Goal: Find specific page/section: Find specific page/section

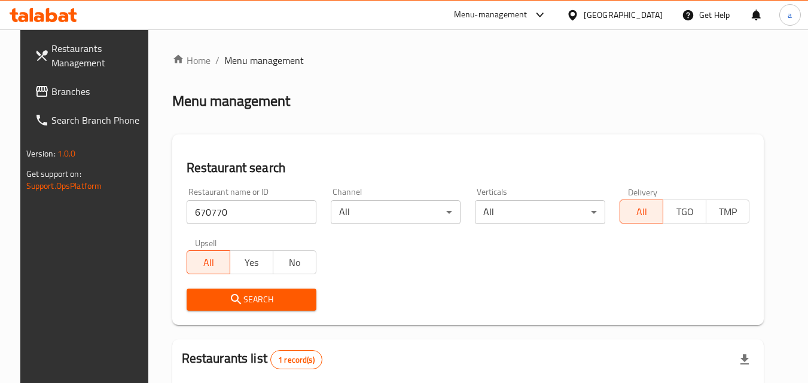
scroll to position [140, 0]
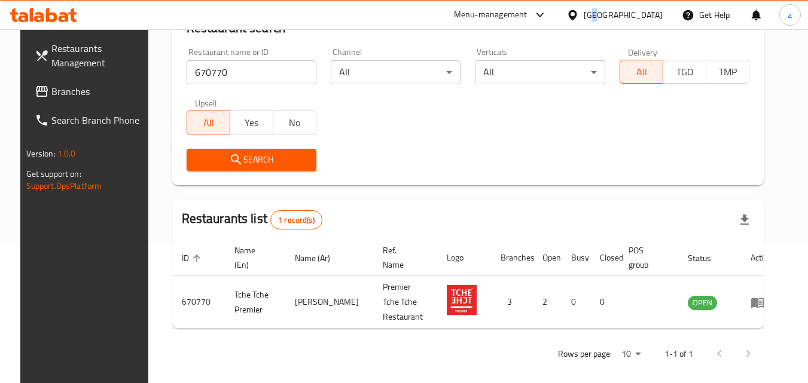
click at [654, 20] on div "[GEOGRAPHIC_DATA]" at bounding box center [623, 14] width 79 height 13
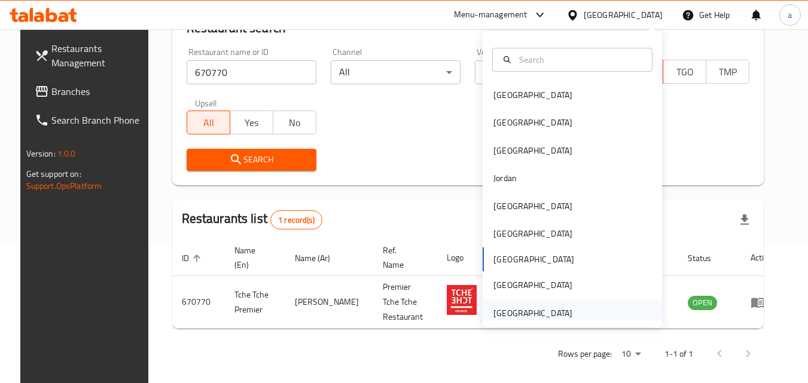
click at [538, 313] on div "[GEOGRAPHIC_DATA]" at bounding box center [532, 313] width 79 height 13
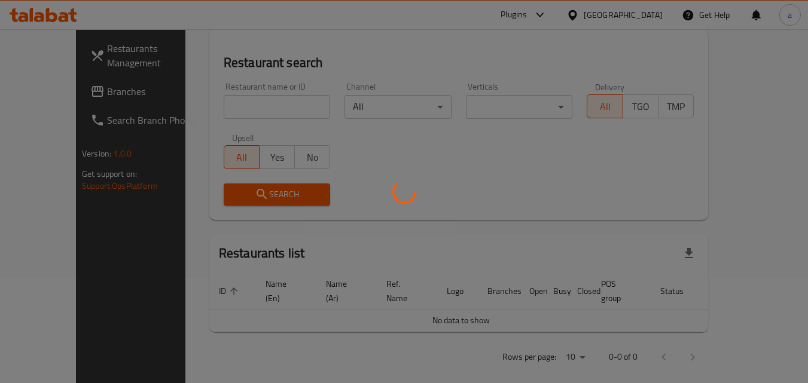
scroll to position [140, 0]
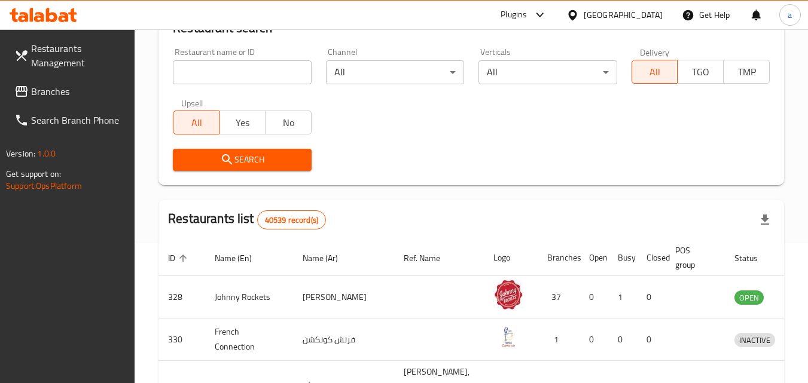
click at [51, 86] on span "Branches" at bounding box center [78, 91] width 94 height 14
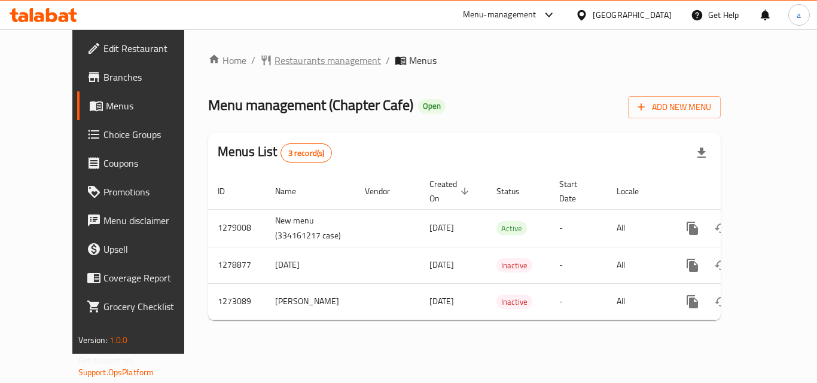
click at [291, 61] on span "Restaurants management" at bounding box center [327, 60] width 106 height 14
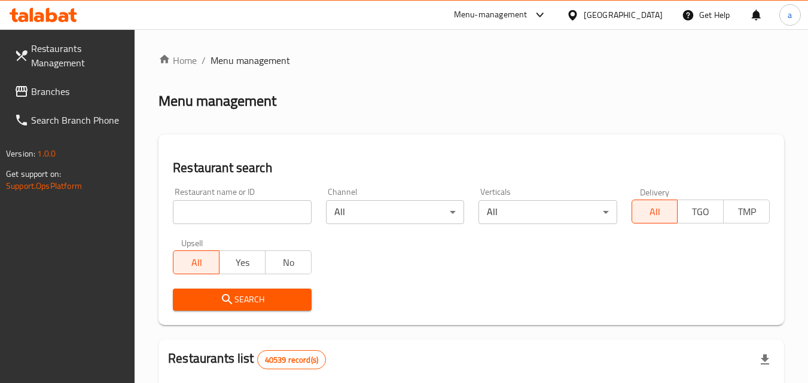
click at [239, 211] on input "search" at bounding box center [242, 212] width 138 height 24
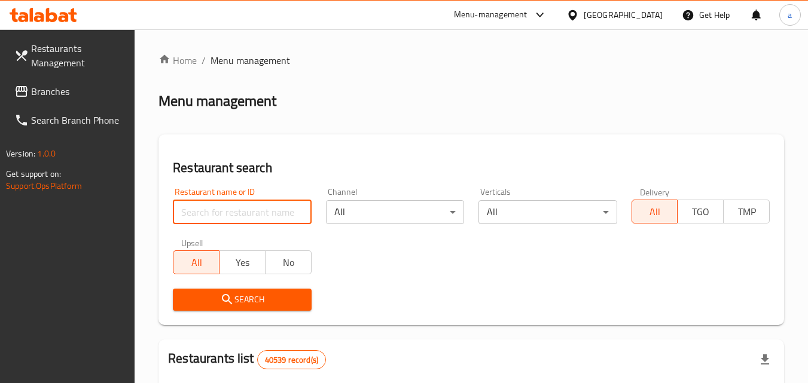
paste input "690589"
type input "690589"
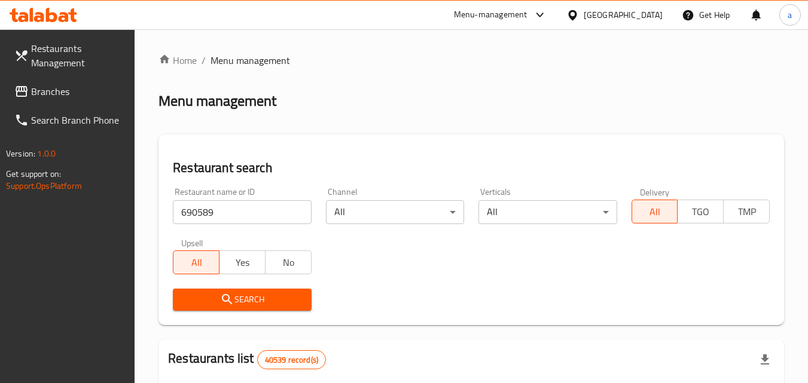
click at [281, 293] on span "Search" at bounding box center [241, 299] width 119 height 15
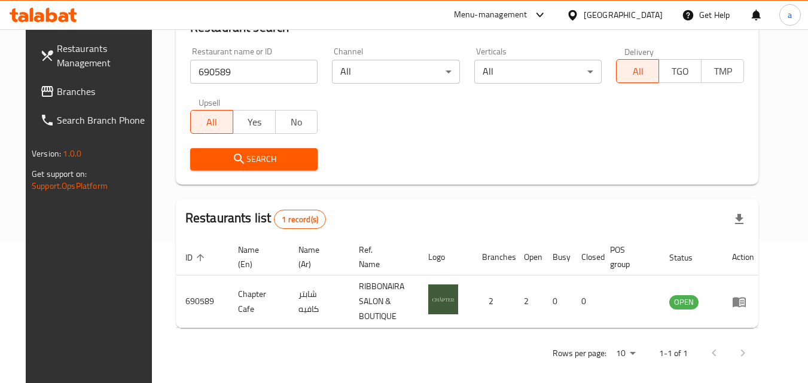
scroll to position [142, 0]
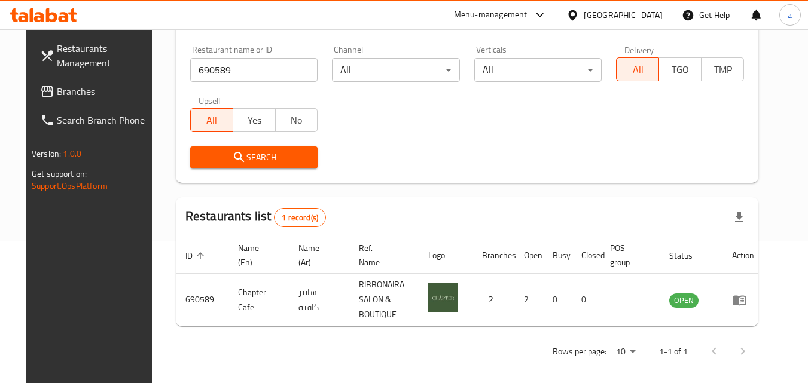
click at [593, 14] on div "[GEOGRAPHIC_DATA]" at bounding box center [623, 14] width 79 height 13
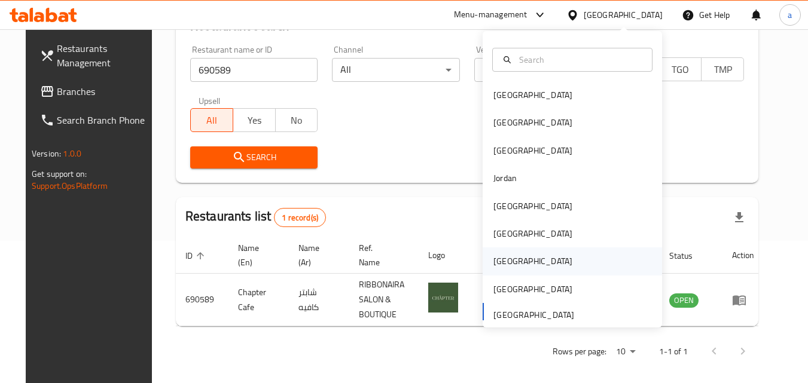
click at [510, 260] on div "[GEOGRAPHIC_DATA]" at bounding box center [533, 262] width 98 height 28
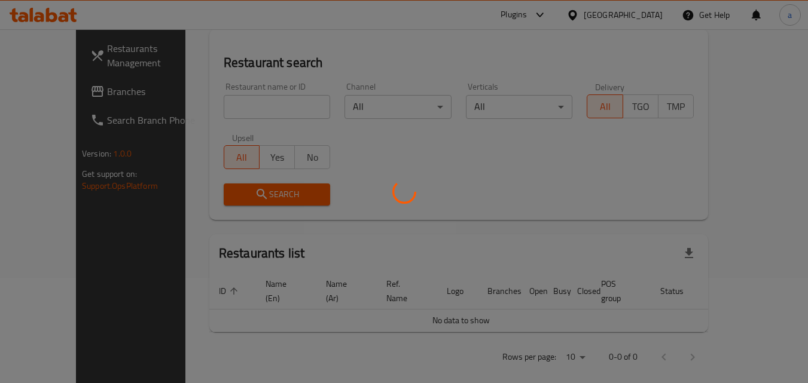
scroll to position [142, 0]
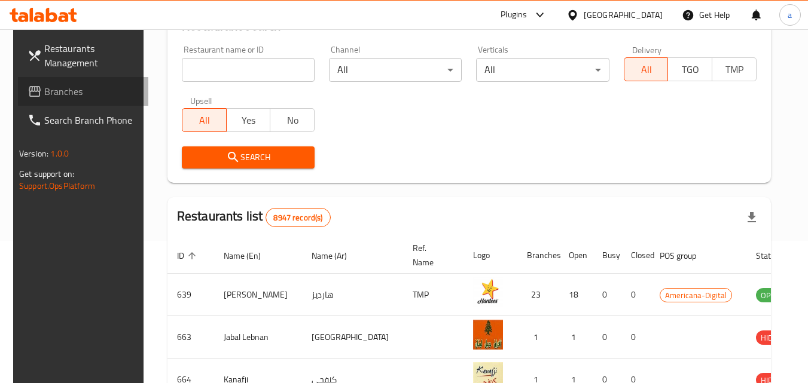
click at [45, 92] on span "Branches" at bounding box center [91, 91] width 94 height 14
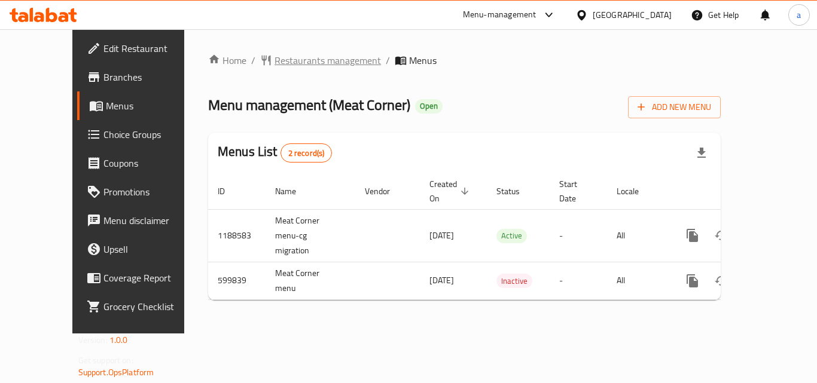
click at [287, 58] on span "Restaurants management" at bounding box center [327, 60] width 106 height 14
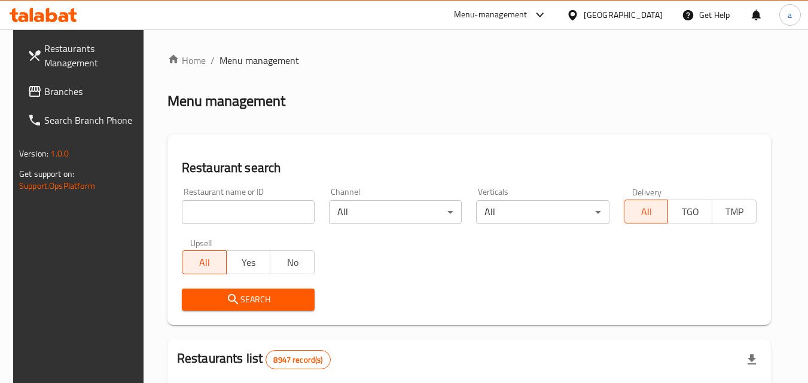
click at [241, 217] on input "search" at bounding box center [248, 212] width 133 height 24
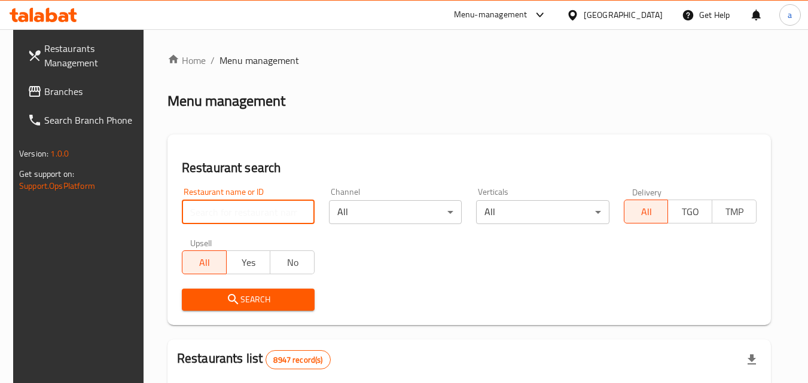
paste input "637636"
type input "637636"
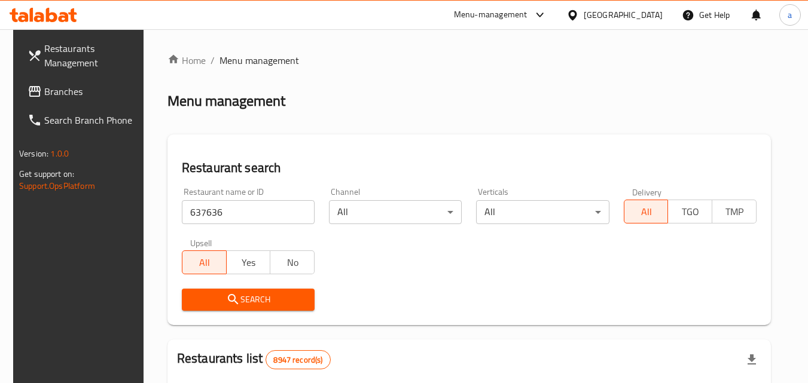
click at [251, 295] on span "Search" at bounding box center [248, 299] width 114 height 15
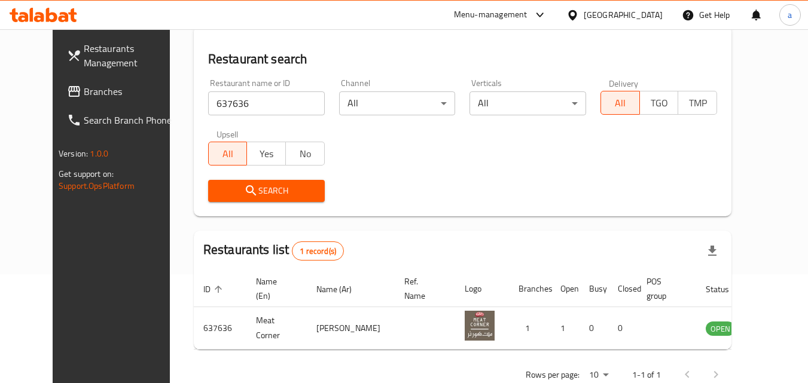
scroll to position [109, 0]
click at [584, 19] on div at bounding box center [574, 14] width 17 height 13
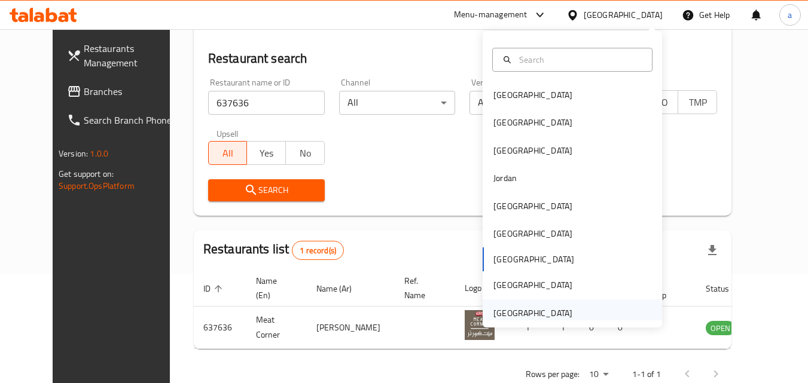
click at [544, 310] on div "[GEOGRAPHIC_DATA]" at bounding box center [532, 313] width 79 height 13
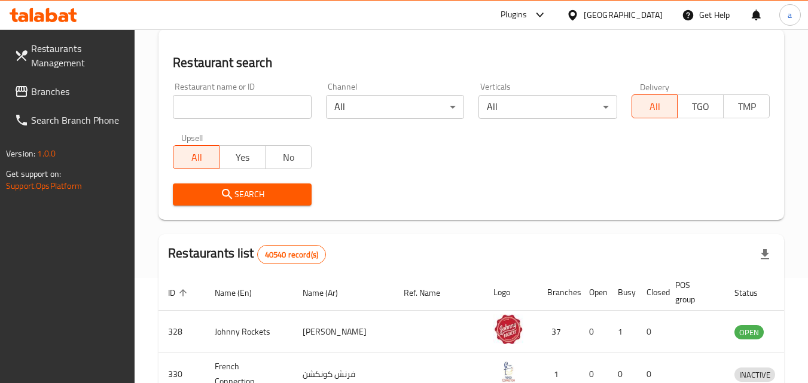
scroll to position [109, 0]
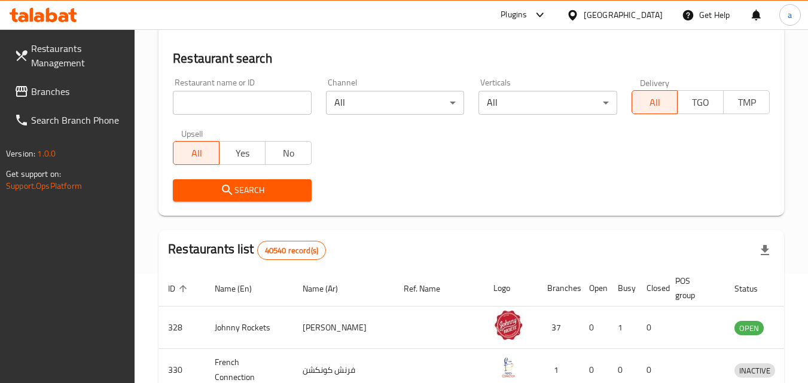
click at [215, 106] on input "search" at bounding box center [242, 103] width 138 height 24
paste input "723247"
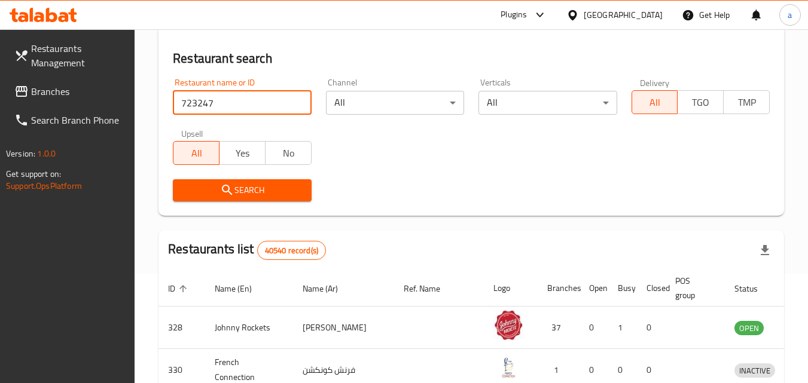
type input "723247"
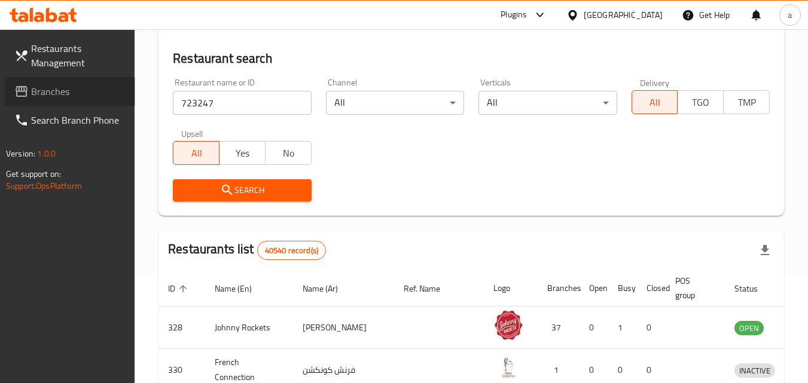
click at [26, 91] on icon at bounding box center [22, 91] width 12 height 11
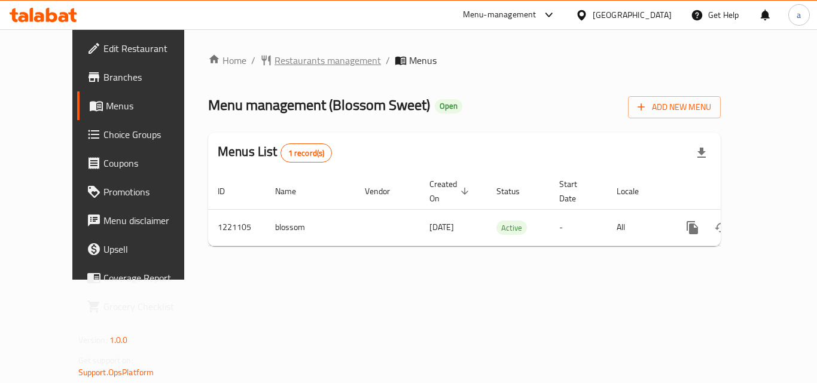
click at [286, 59] on span "Restaurants management" at bounding box center [327, 60] width 106 height 14
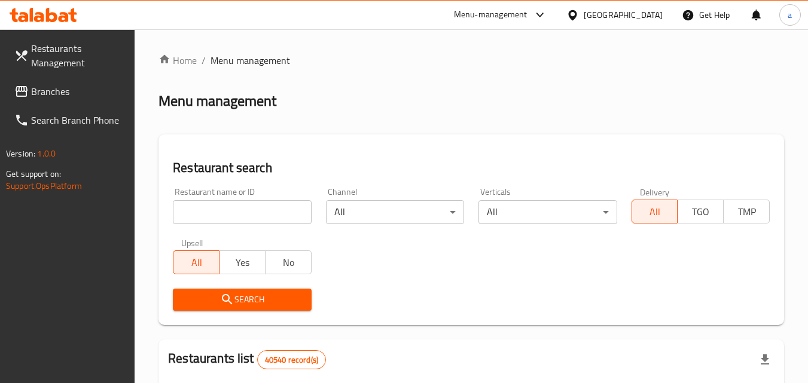
click at [245, 209] on input "search" at bounding box center [242, 212] width 138 height 24
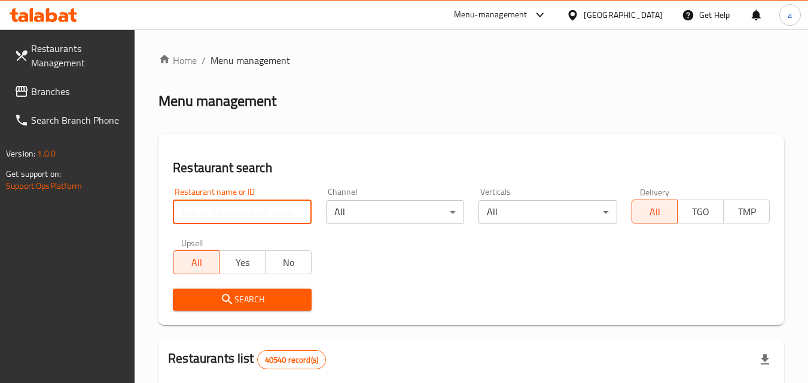
paste input "673650"
type input "673650"
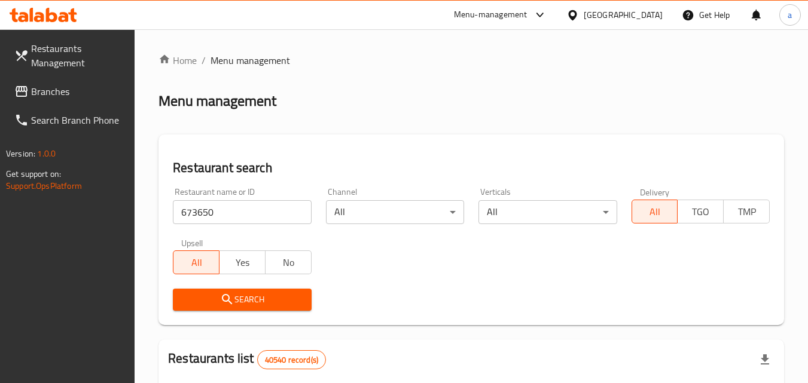
click at [257, 300] on span "Search" at bounding box center [241, 299] width 119 height 15
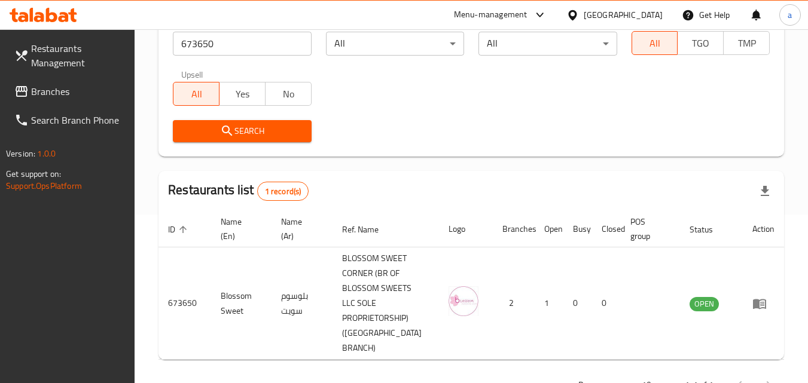
scroll to position [170, 0]
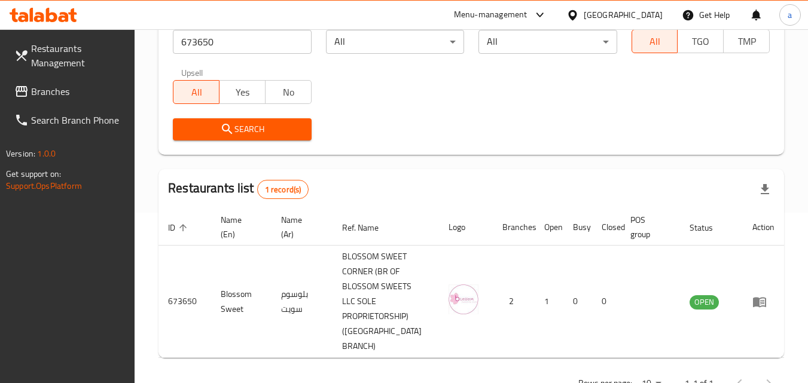
click at [69, 85] on span "Branches" at bounding box center [78, 91] width 94 height 14
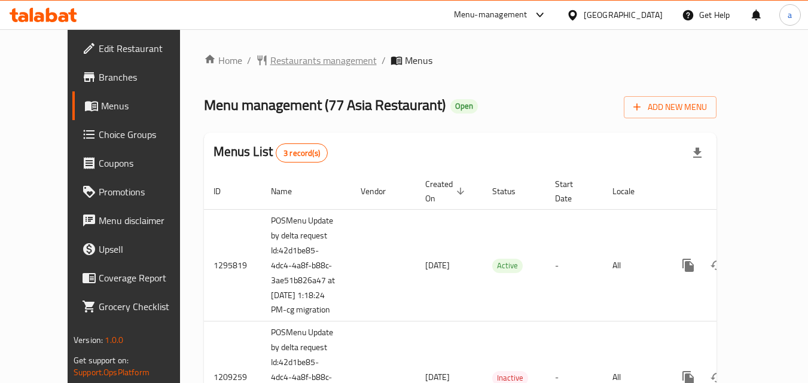
click at [280, 62] on span "Restaurants management" at bounding box center [323, 60] width 106 height 14
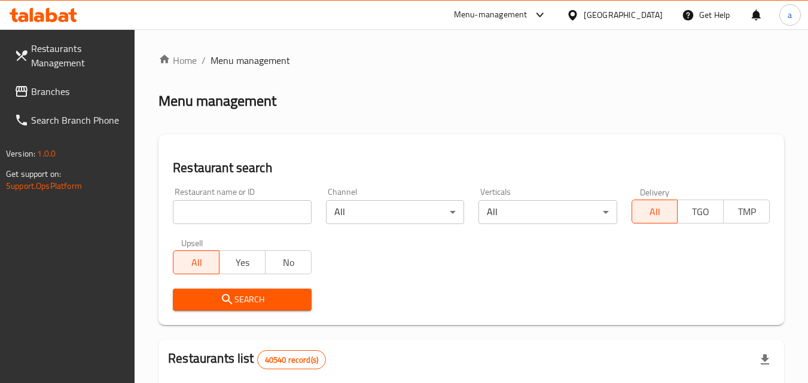
click at [222, 211] on input "search" at bounding box center [242, 212] width 138 height 24
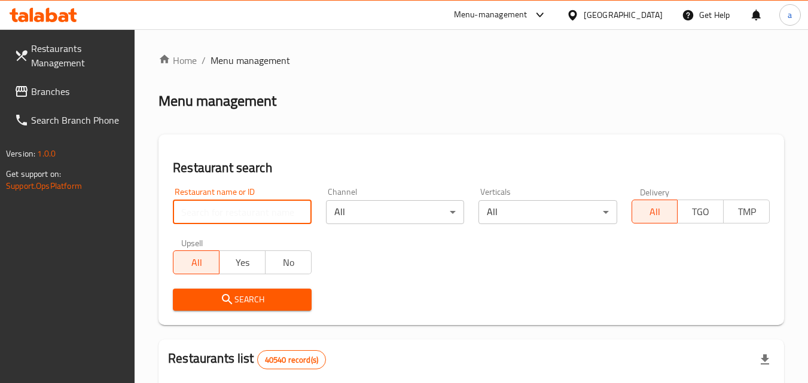
paste input "664075"
type input "664075"
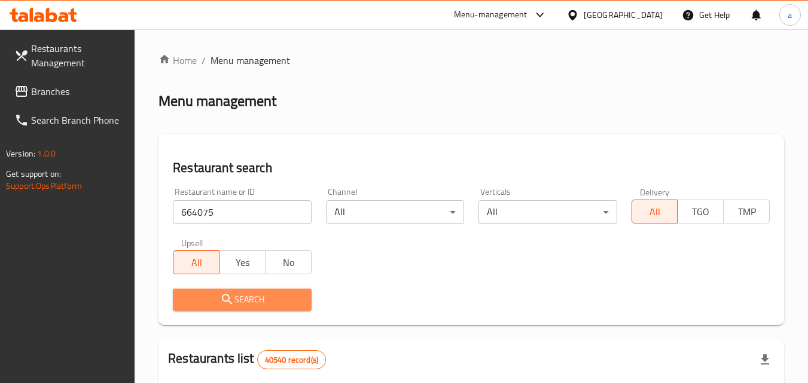
click at [249, 296] on span "Search" at bounding box center [241, 299] width 119 height 15
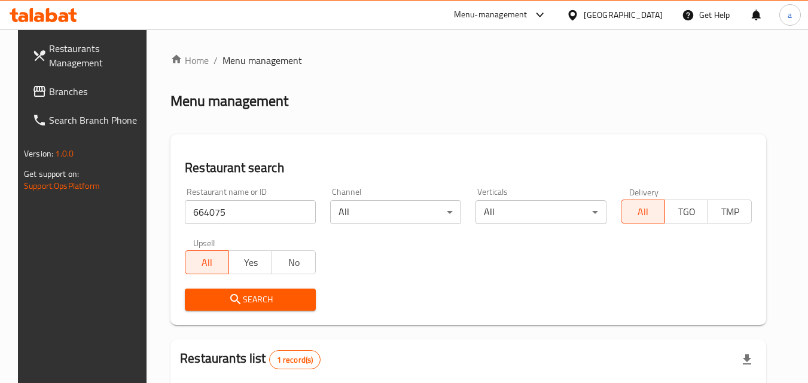
scroll to position [140, 0]
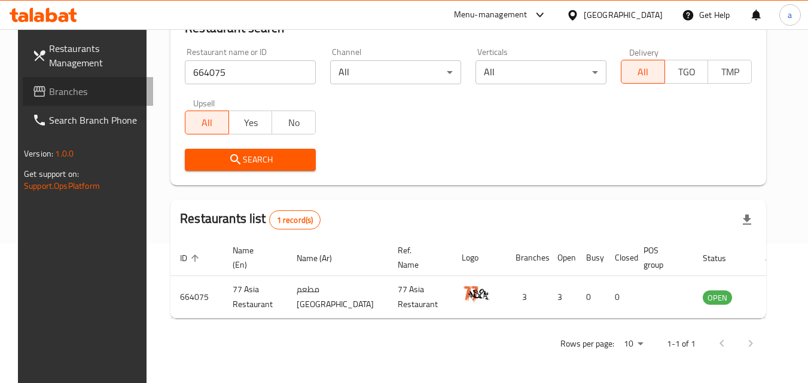
click at [73, 91] on span "Branches" at bounding box center [96, 91] width 94 height 14
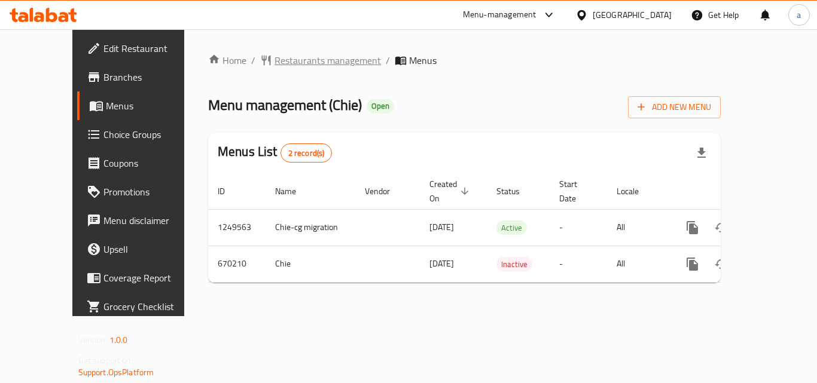
click at [278, 60] on span "Restaurants management" at bounding box center [327, 60] width 106 height 14
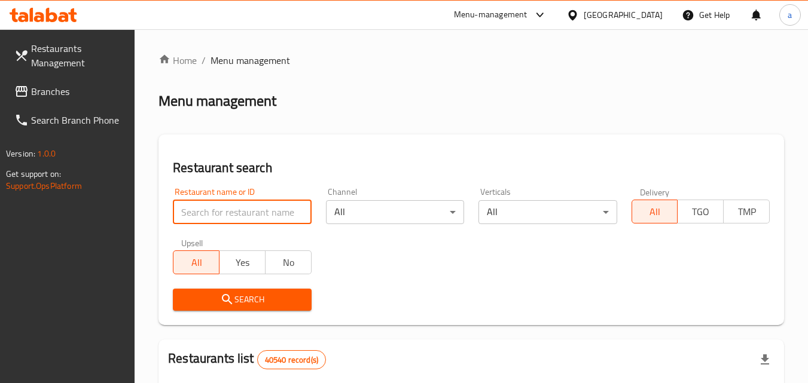
click at [251, 215] on input "search" at bounding box center [242, 212] width 138 height 24
paste input "642252"
type input "642252"
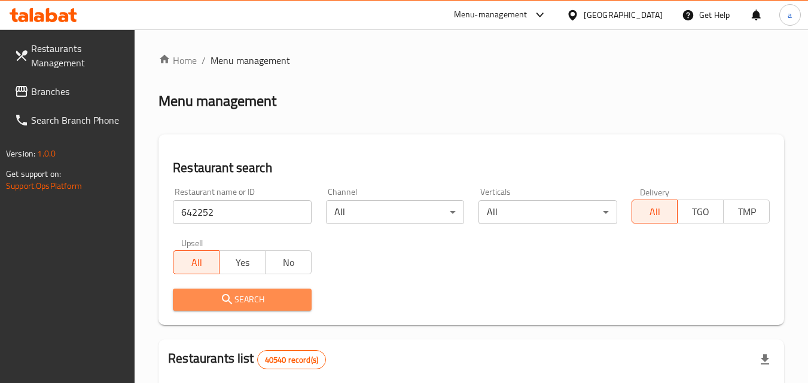
click at [249, 294] on span "Search" at bounding box center [241, 299] width 119 height 15
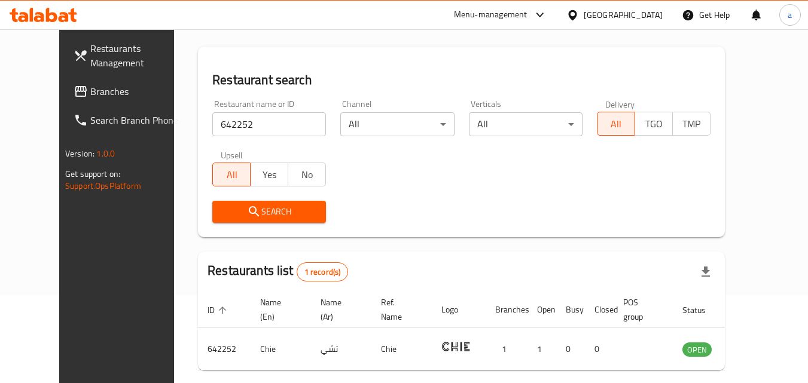
scroll to position [140, 0]
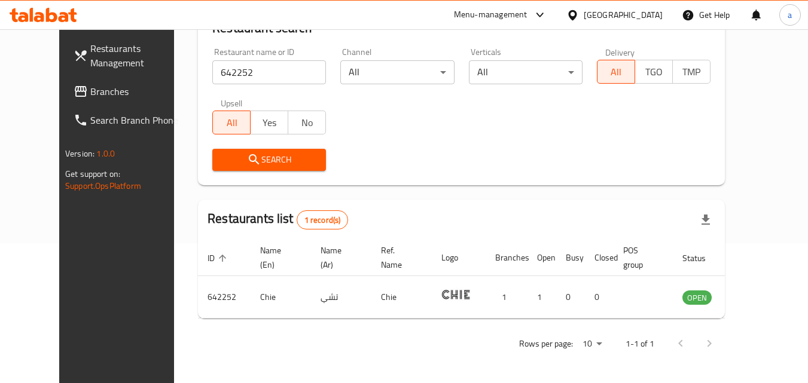
click at [622, 5] on div "[GEOGRAPHIC_DATA]" at bounding box center [614, 15] width 115 height 29
click at [612, 16] on div "[GEOGRAPHIC_DATA]" at bounding box center [623, 14] width 79 height 13
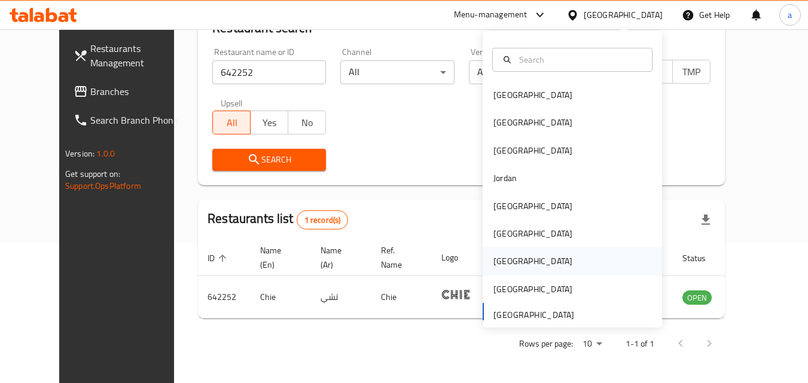
click at [540, 269] on div "[GEOGRAPHIC_DATA]" at bounding box center [572, 262] width 179 height 28
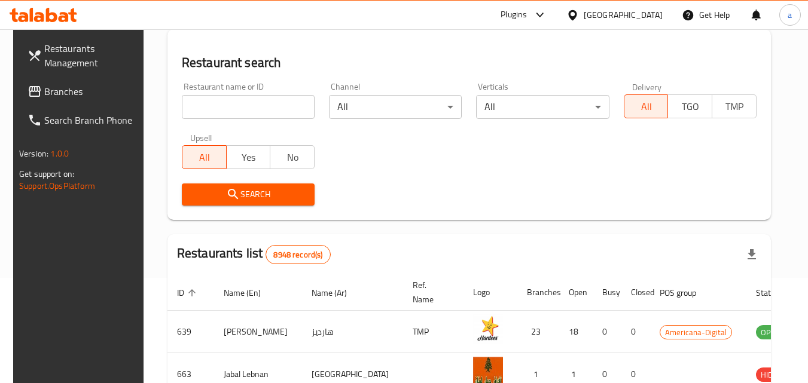
scroll to position [140, 0]
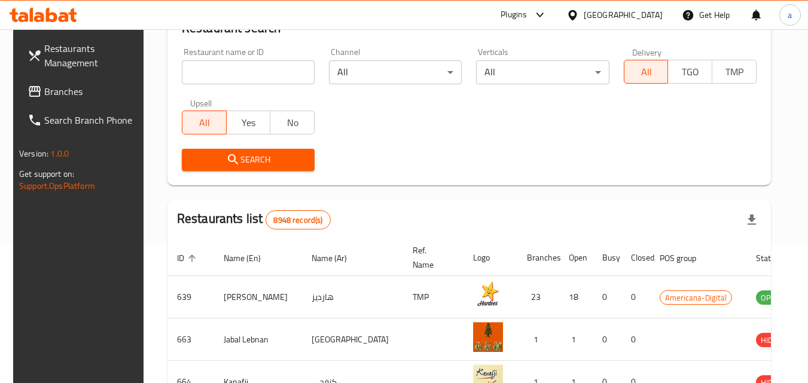
click at [28, 91] on icon at bounding box center [35, 91] width 14 height 14
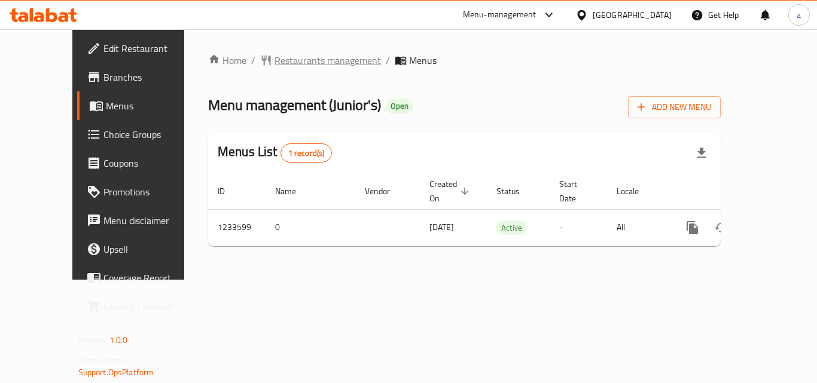
click at [274, 62] on span "Restaurants management" at bounding box center [327, 60] width 106 height 14
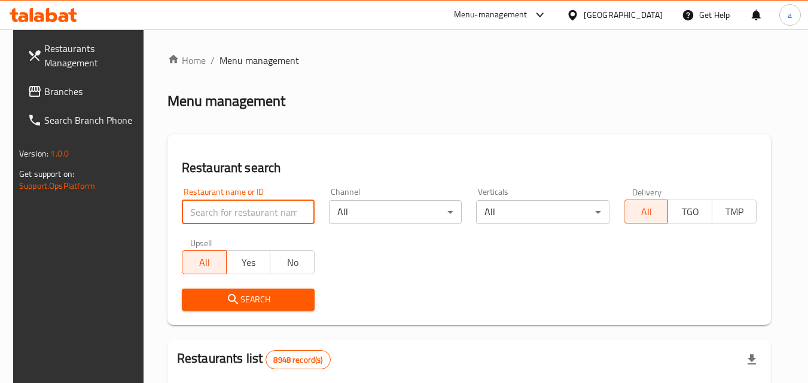
click at [227, 211] on input "search" at bounding box center [248, 212] width 133 height 24
paste input "678193"
type input "678193"
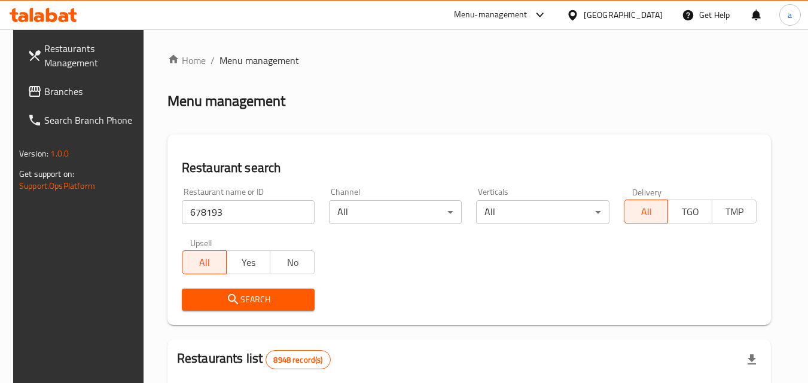
click at [253, 300] on span "Search" at bounding box center [248, 299] width 114 height 15
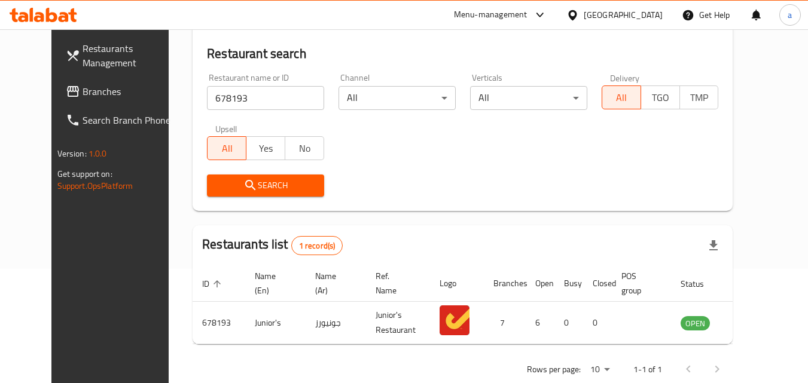
scroll to position [140, 0]
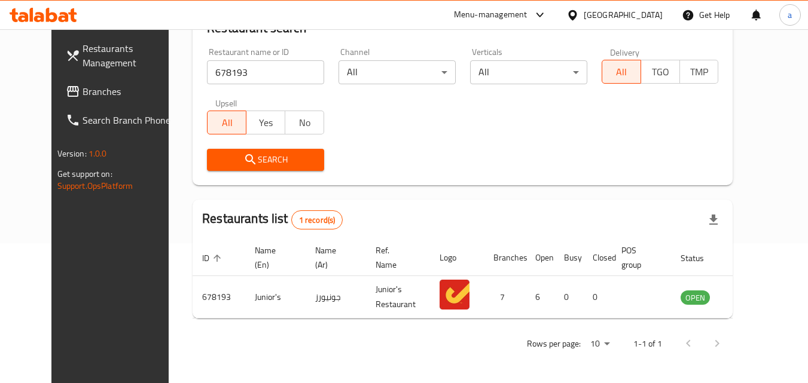
click at [652, 10] on div "[GEOGRAPHIC_DATA]" at bounding box center [623, 14] width 79 height 13
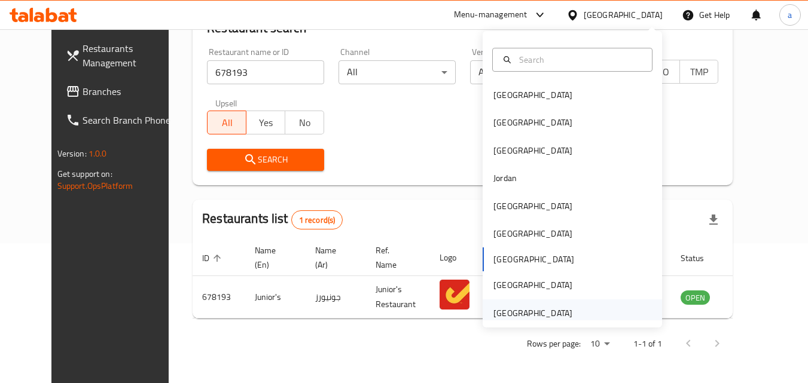
click at [529, 315] on div "[GEOGRAPHIC_DATA]" at bounding box center [532, 313] width 79 height 13
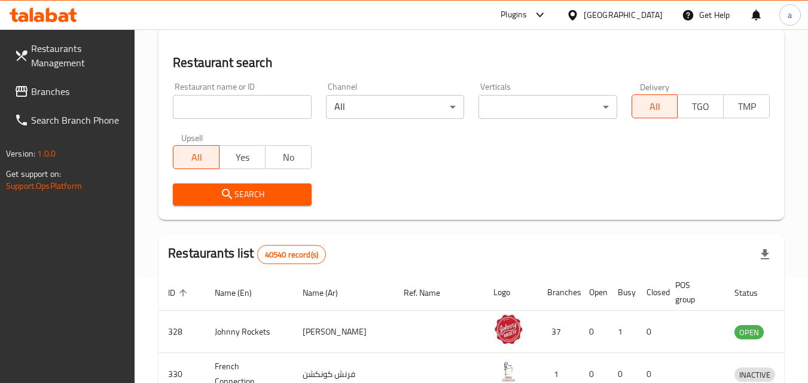
scroll to position [140, 0]
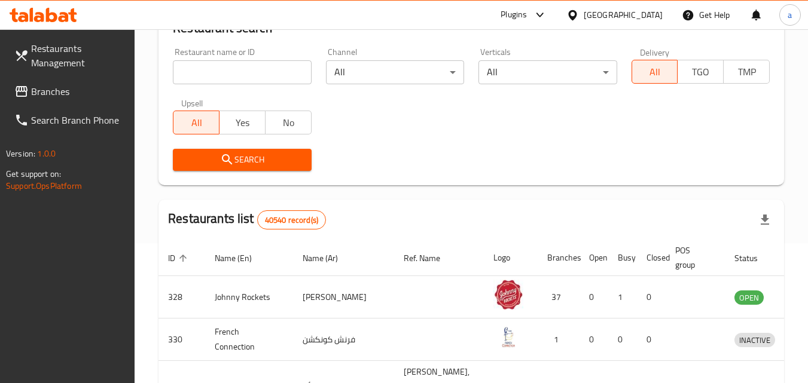
click at [46, 93] on span "Branches" at bounding box center [78, 91] width 94 height 14
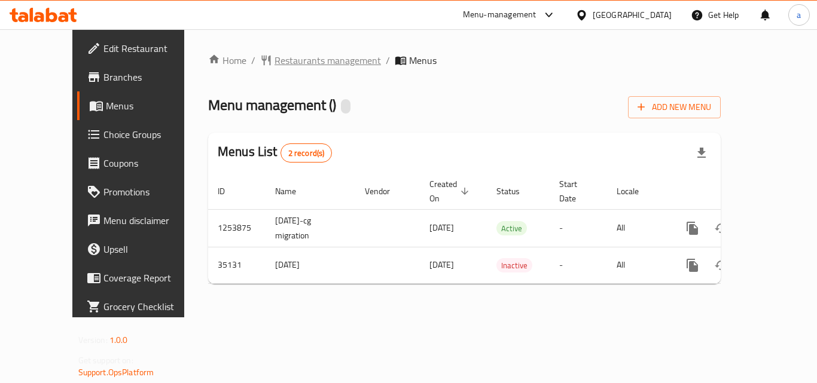
click at [274, 64] on span "Restaurants management" at bounding box center [327, 60] width 106 height 14
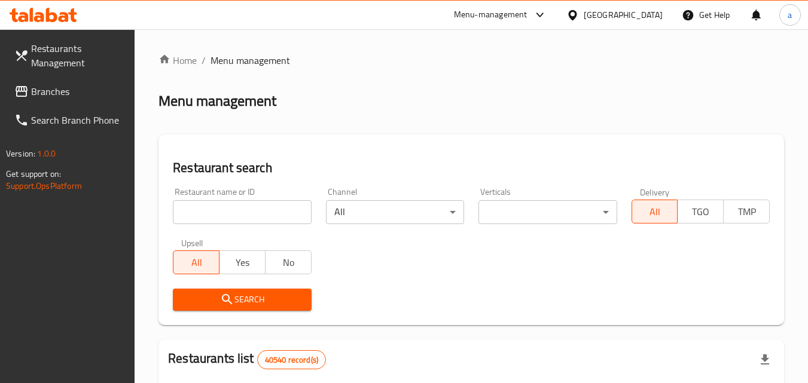
click at [242, 217] on input "search" at bounding box center [242, 212] width 138 height 24
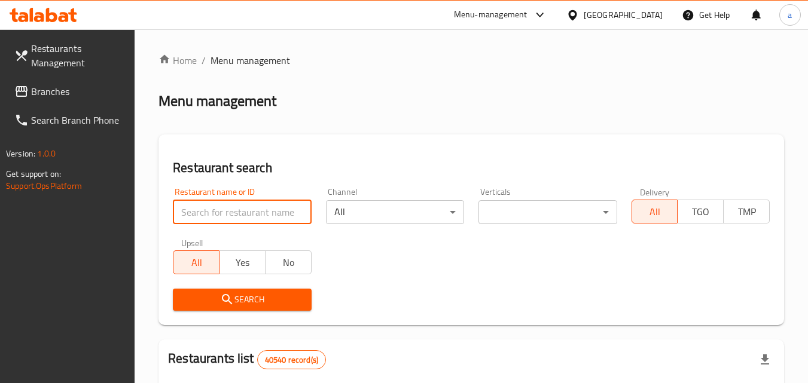
paste input "18128"
type input "18128"
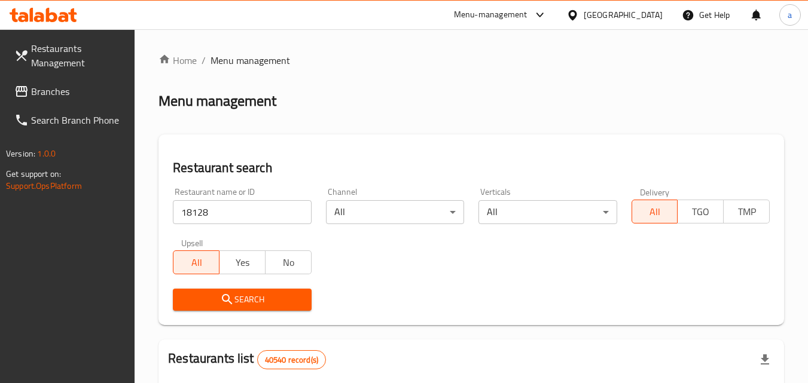
click at [259, 304] on span "Search" at bounding box center [241, 299] width 119 height 15
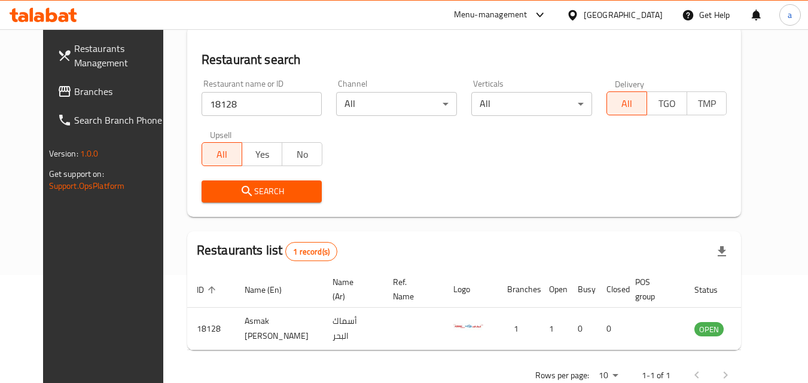
scroll to position [140, 0]
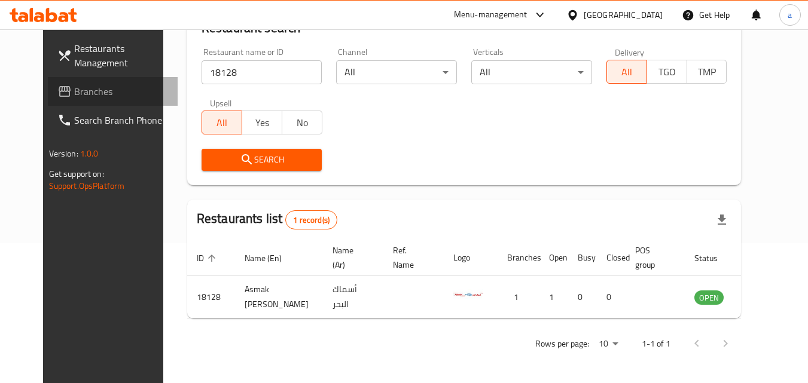
click at [74, 87] on span "Branches" at bounding box center [121, 91] width 94 height 14
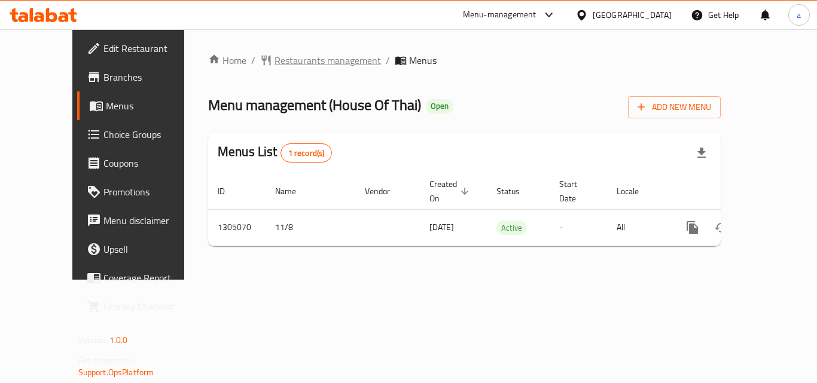
click at [312, 56] on span "Restaurants management" at bounding box center [327, 60] width 106 height 14
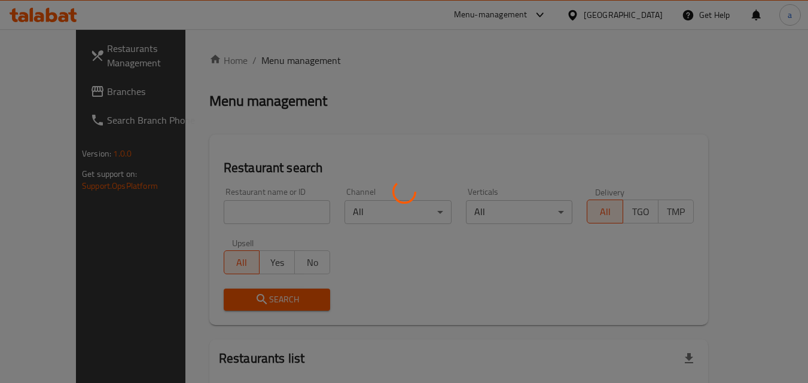
click at [226, 220] on div at bounding box center [404, 191] width 808 height 383
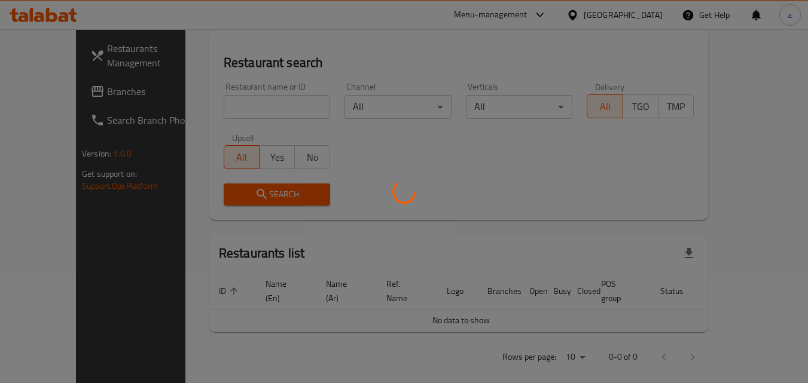
scroll to position [71, 0]
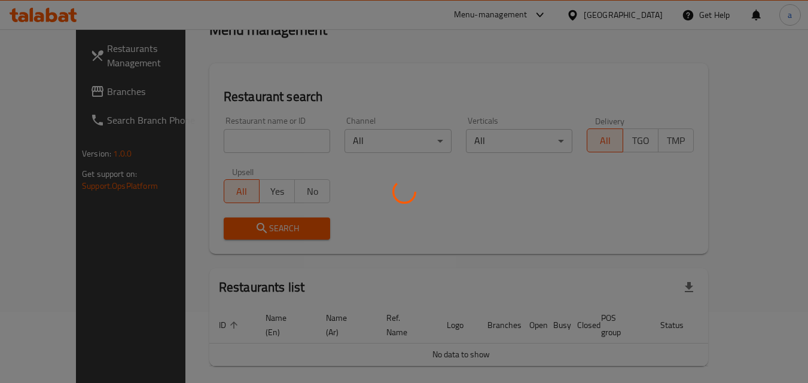
click at [491, 264] on div at bounding box center [404, 191] width 808 height 383
click at [472, 257] on div at bounding box center [404, 191] width 808 height 383
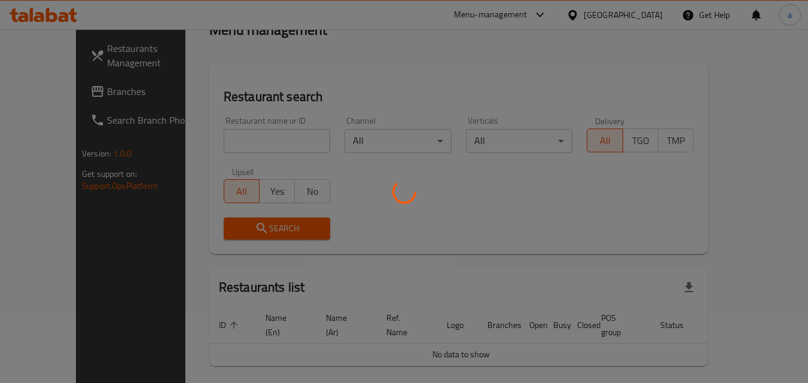
click at [456, 172] on div at bounding box center [404, 191] width 808 height 383
click at [439, 212] on div at bounding box center [404, 191] width 808 height 383
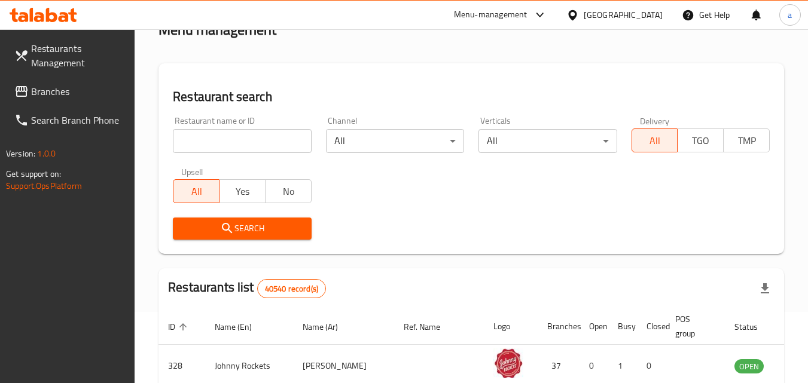
click at [439, 212] on div "Search" at bounding box center [471, 229] width 611 height 36
click at [224, 146] on input "search" at bounding box center [242, 141] width 138 height 24
paste input "703527"
type input "703527"
click at [246, 226] on span "Search" at bounding box center [241, 228] width 119 height 15
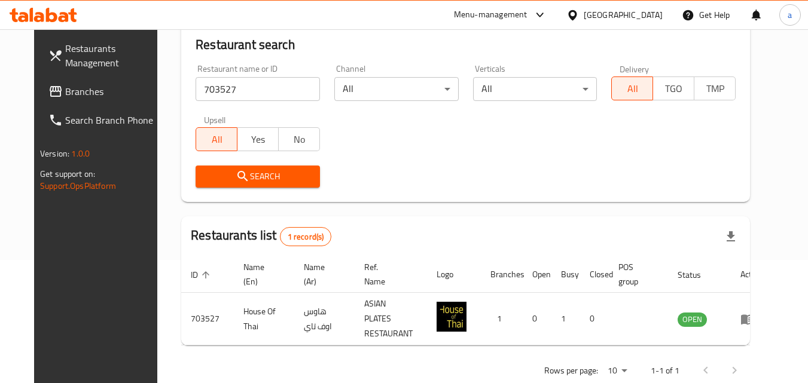
scroll to position [140, 0]
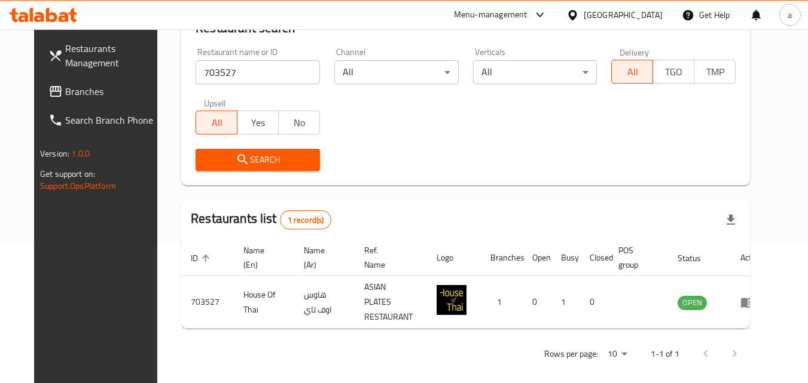
click at [602, 12] on div "[GEOGRAPHIC_DATA]" at bounding box center [623, 14] width 79 height 13
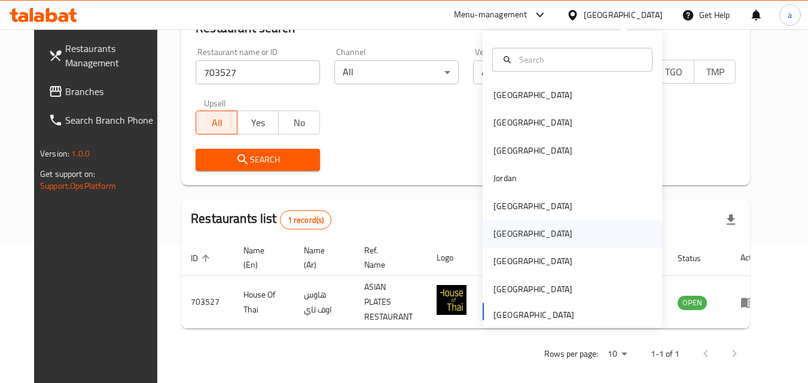
click at [518, 236] on div "[GEOGRAPHIC_DATA]" at bounding box center [572, 234] width 179 height 28
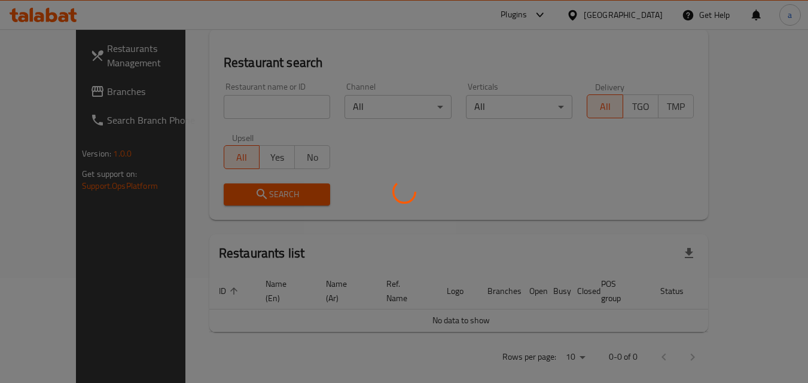
scroll to position [140, 0]
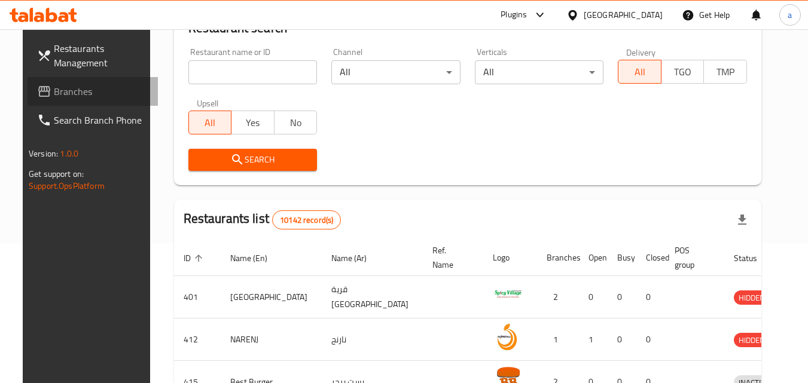
click at [54, 86] on span "Branches" at bounding box center [101, 91] width 94 height 14
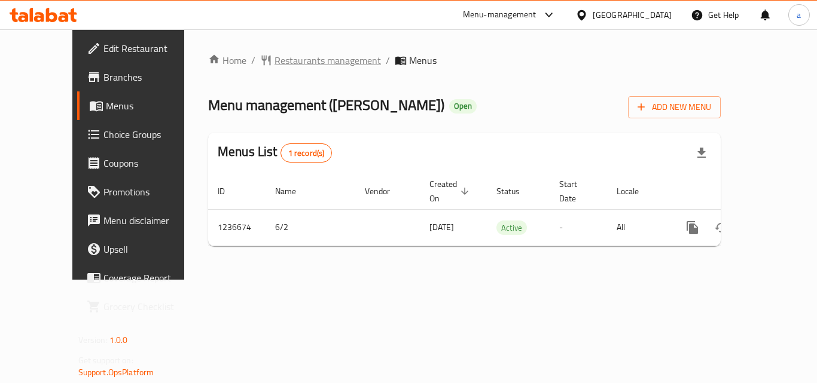
click at [291, 60] on span "Restaurants management" at bounding box center [327, 60] width 106 height 14
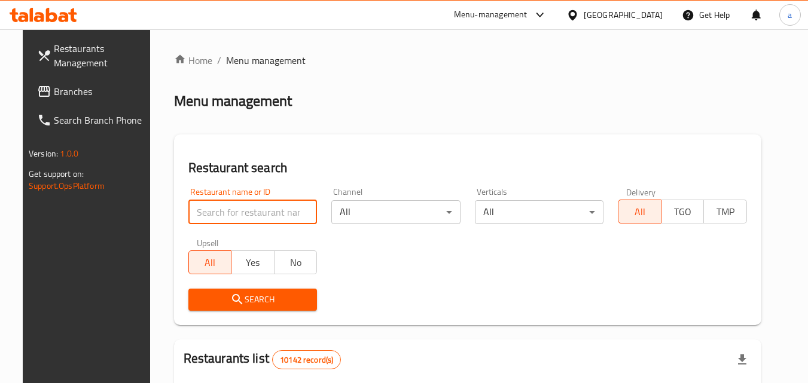
click at [230, 215] on input "search" at bounding box center [252, 212] width 129 height 24
paste input "679125"
type input "679125"
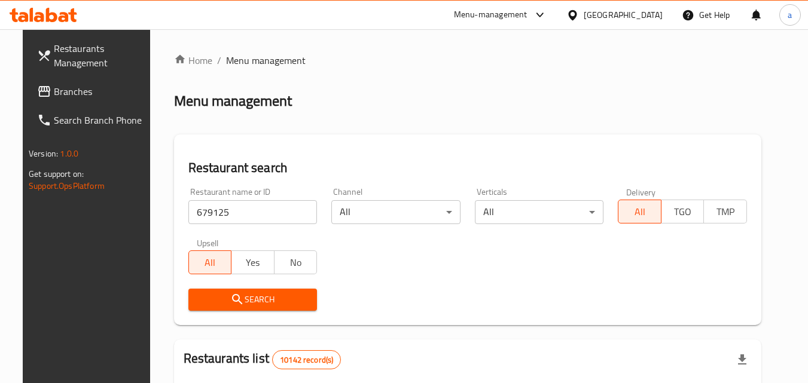
click at [258, 296] on span "Search" at bounding box center [253, 299] width 110 height 15
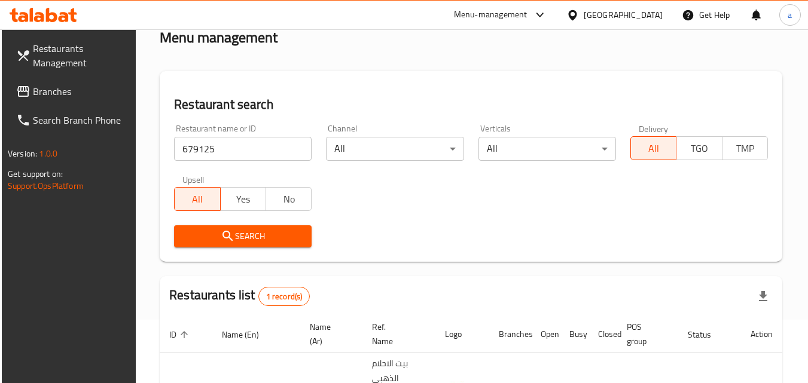
scroll to position [150, 0]
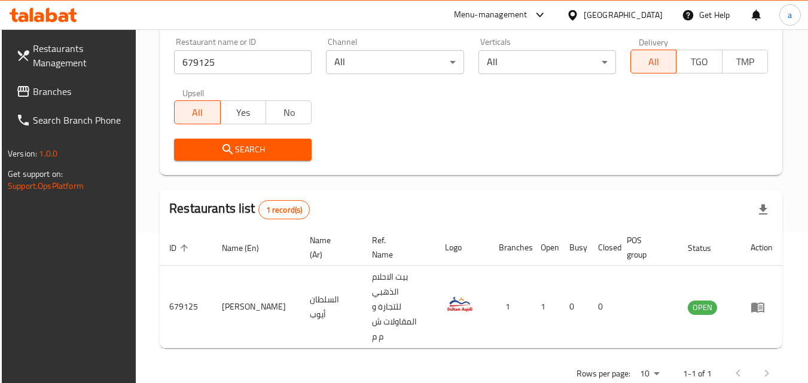
click at [647, 8] on div "Oman" at bounding box center [623, 14] width 79 height 13
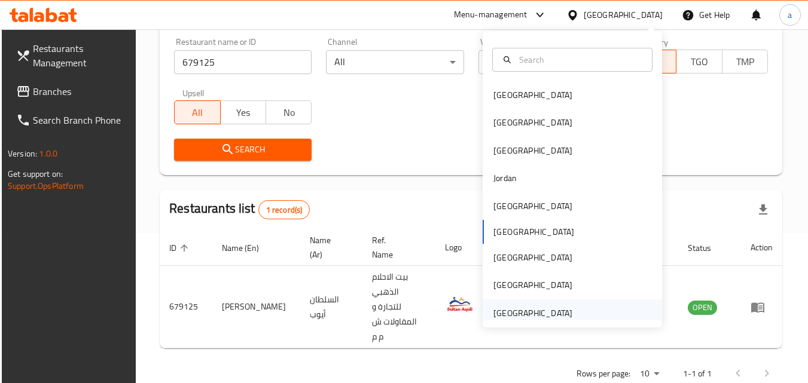
click at [549, 312] on div "[GEOGRAPHIC_DATA]" at bounding box center [532, 313] width 79 height 13
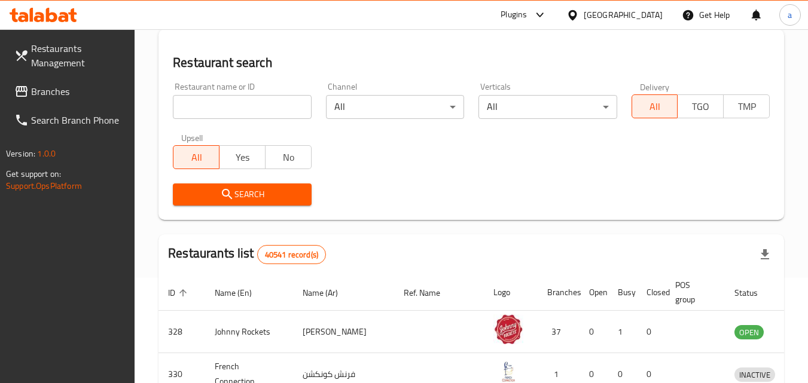
scroll to position [150, 0]
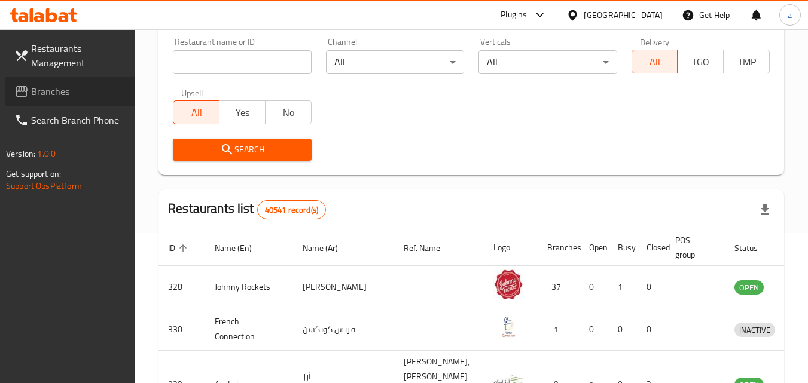
click at [59, 93] on span "Branches" at bounding box center [78, 91] width 94 height 14
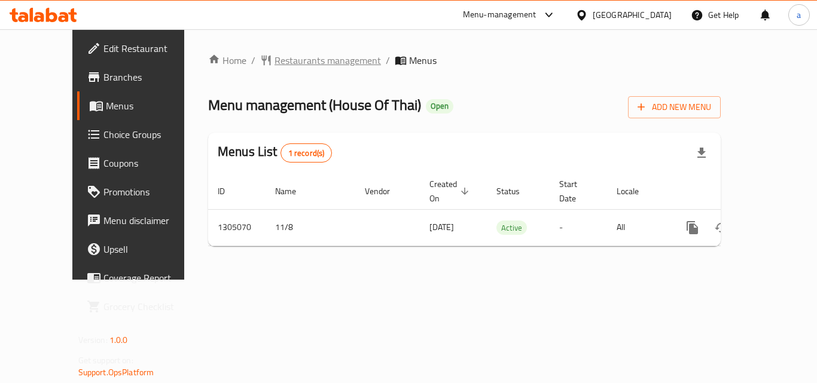
click at [285, 59] on span "Restaurants management" at bounding box center [327, 60] width 106 height 14
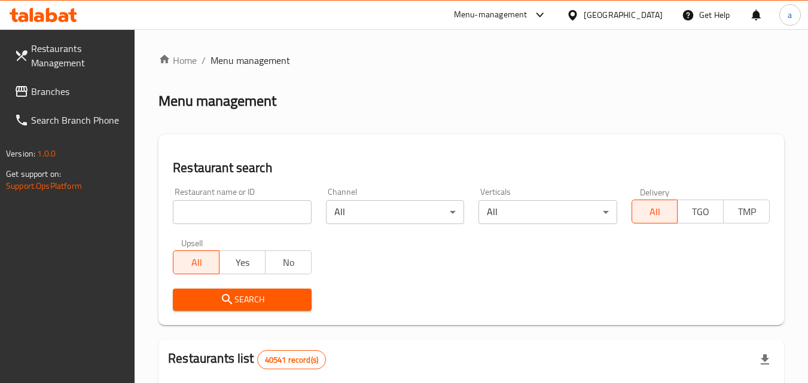
click at [252, 208] on input "search" at bounding box center [242, 212] width 138 height 24
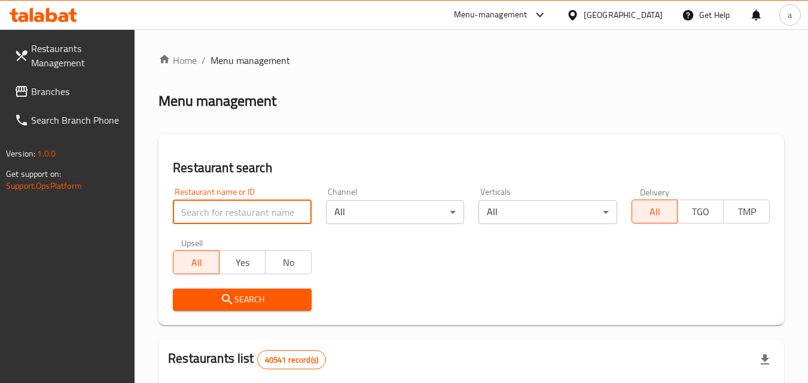
paste input "703527"
type input "703527"
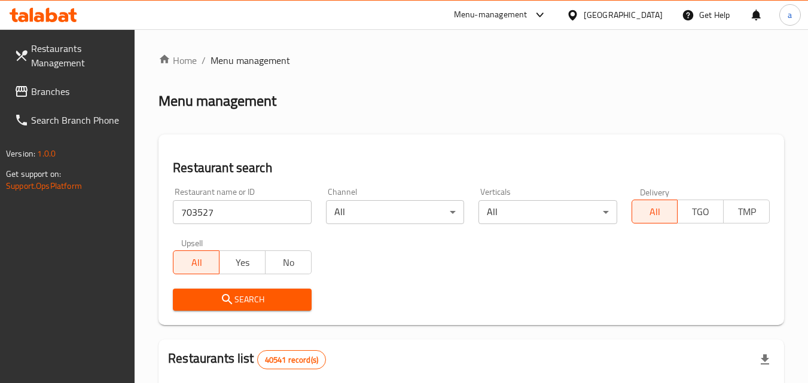
click at [257, 305] on span "Search" at bounding box center [241, 299] width 119 height 15
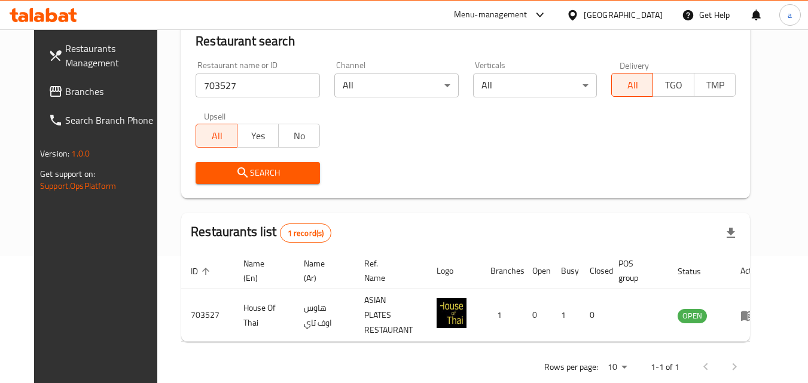
scroll to position [128, 0]
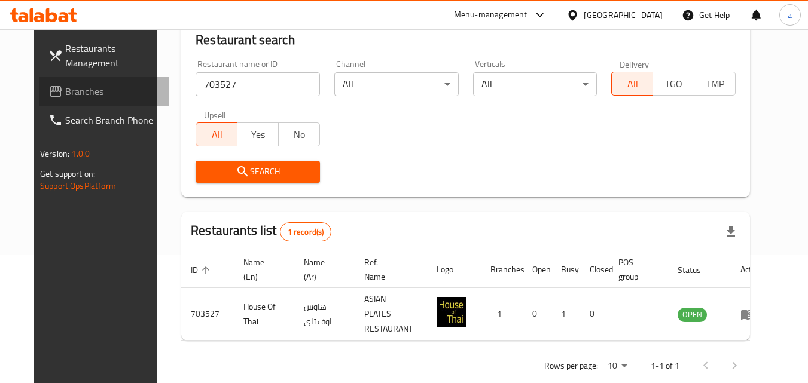
click at [65, 96] on span "Branches" at bounding box center [112, 91] width 94 height 14
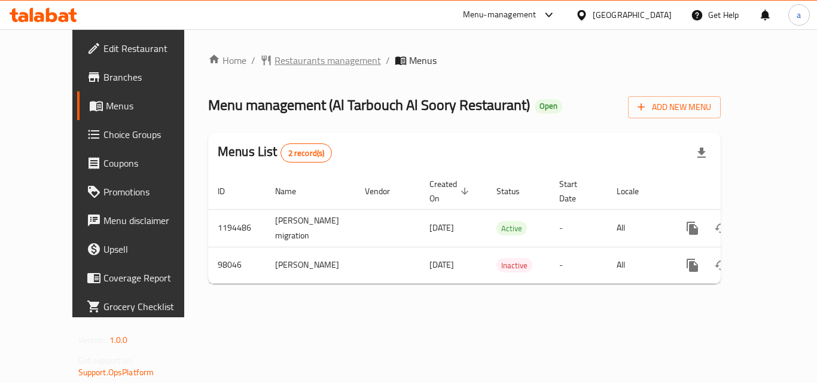
click at [283, 59] on span "Restaurants management" at bounding box center [327, 60] width 106 height 14
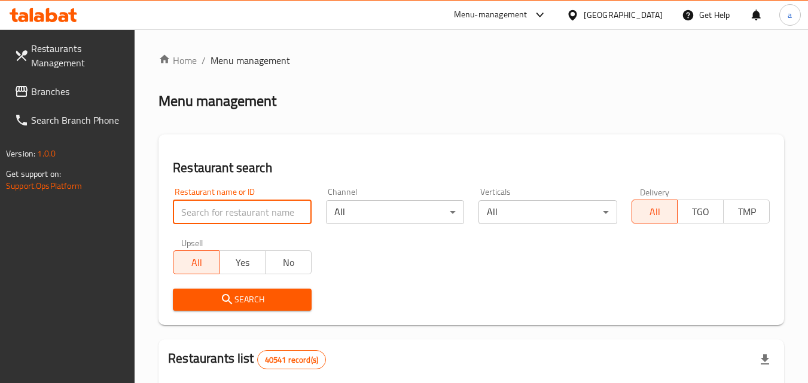
click at [230, 206] on input "search" at bounding box center [242, 212] width 138 height 24
paste input "602026"
type input "602026"
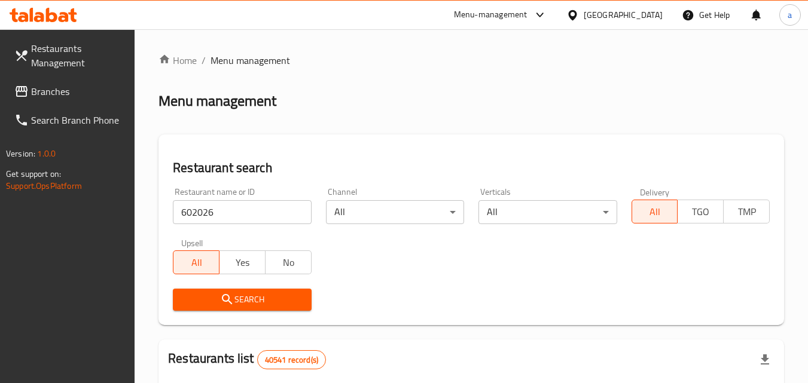
click at [257, 299] on span "Search" at bounding box center [241, 299] width 119 height 15
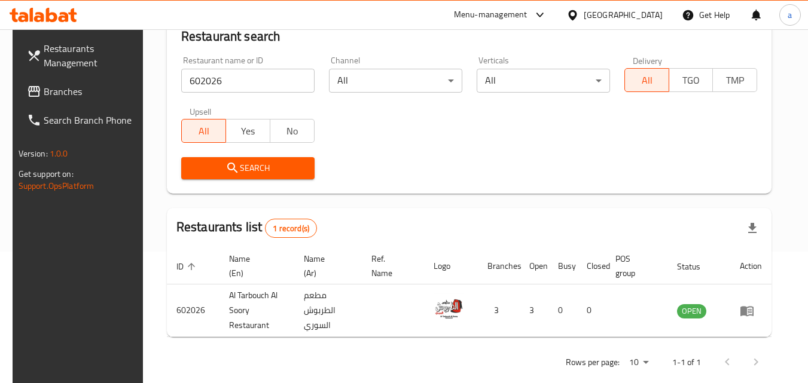
scroll to position [148, 0]
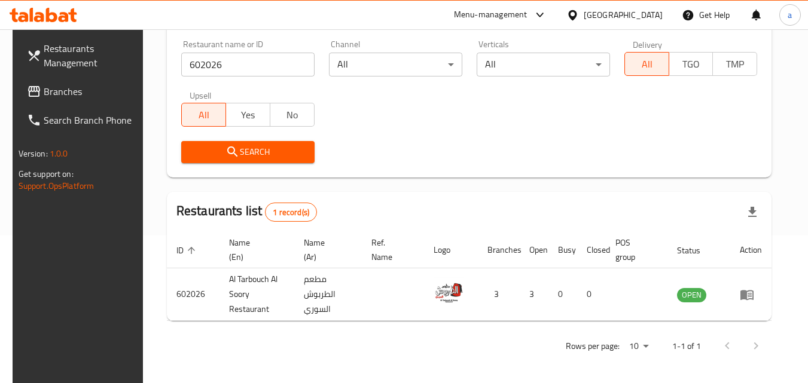
click at [630, 17] on div "[GEOGRAPHIC_DATA]" at bounding box center [623, 14] width 79 height 13
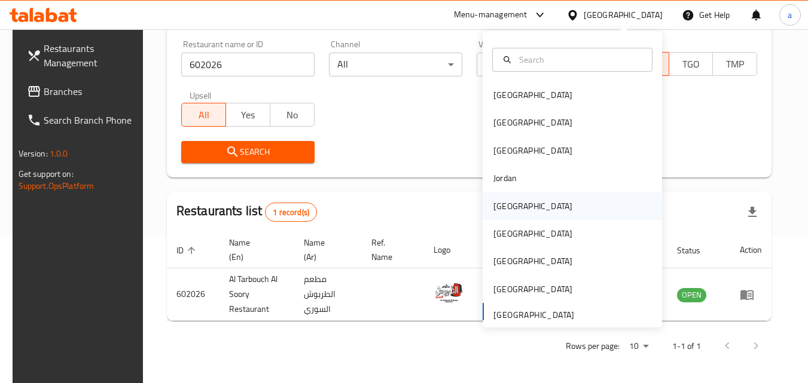
click at [521, 207] on div "Kuwait" at bounding box center [572, 207] width 179 height 28
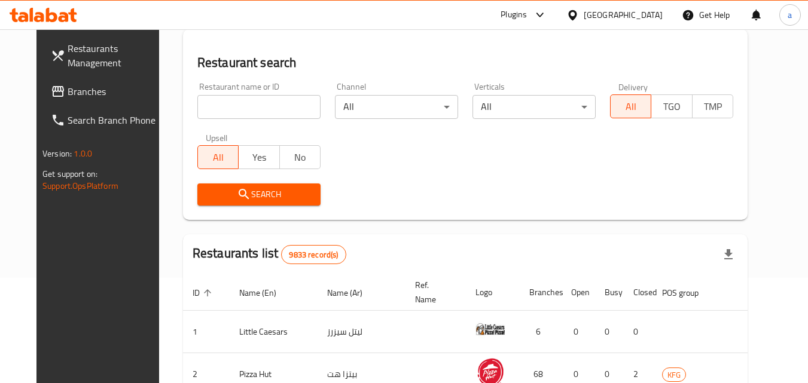
scroll to position [148, 0]
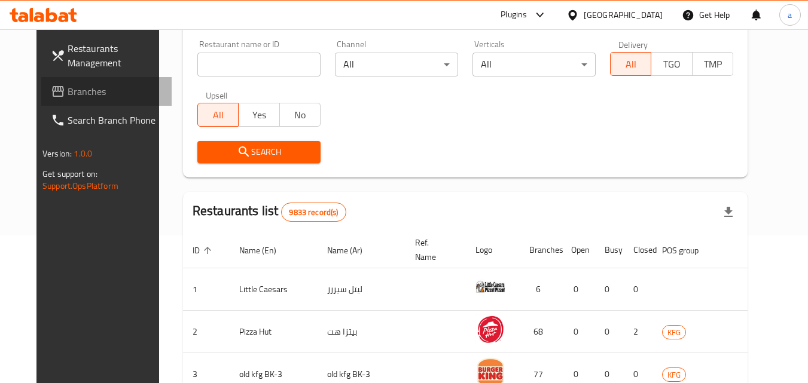
click at [68, 99] on span "Branches" at bounding box center [115, 91] width 94 height 14
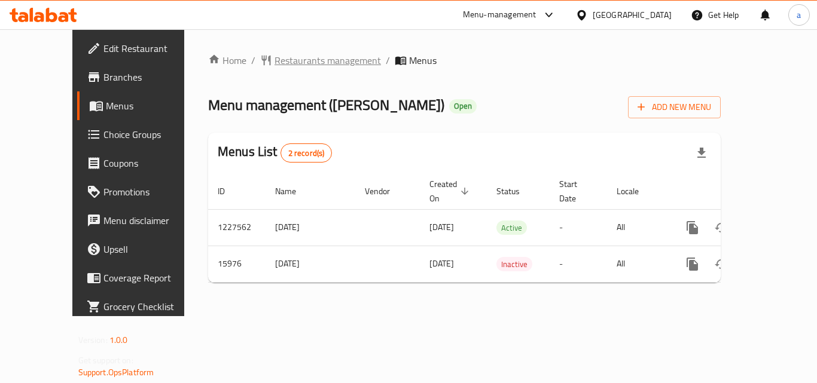
click at [308, 60] on span "Restaurants management" at bounding box center [327, 60] width 106 height 14
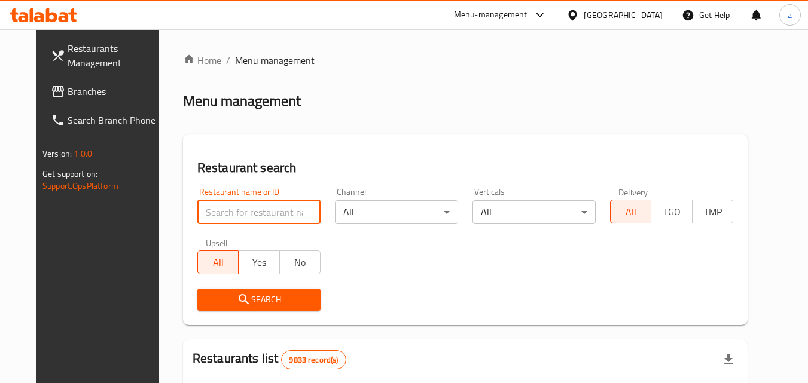
click at [239, 209] on input "search" at bounding box center [258, 212] width 123 height 24
paste input "9220"
type input "9220"
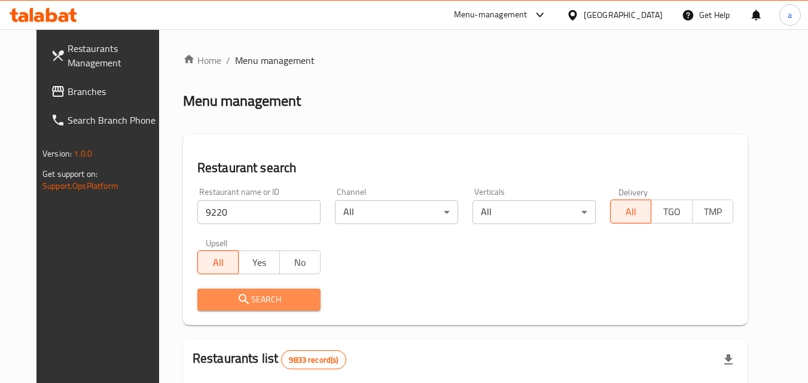
click at [245, 304] on span "Search" at bounding box center [259, 299] width 104 height 15
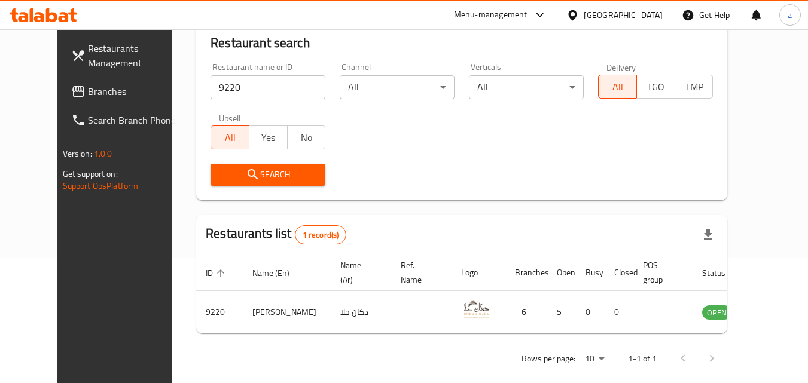
scroll to position [140, 0]
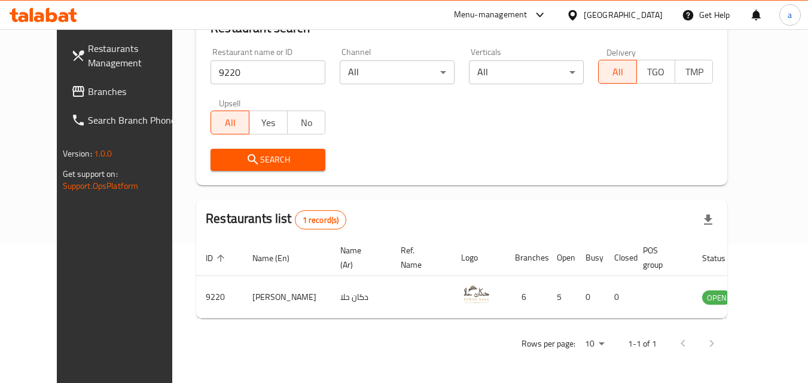
click at [644, 17] on div "Kuwait" at bounding box center [623, 14] width 79 height 13
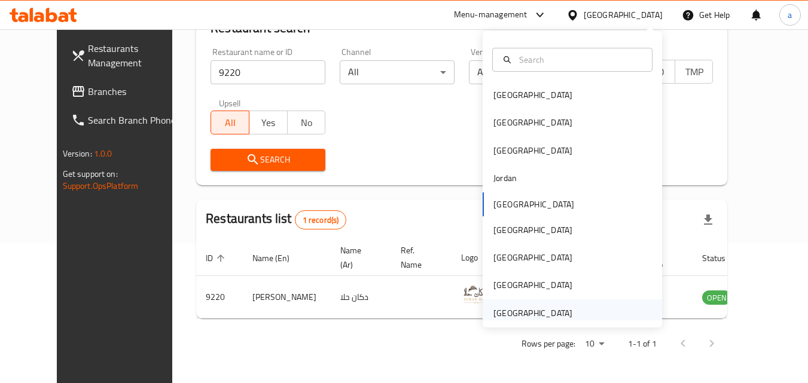
click at [539, 313] on div "[GEOGRAPHIC_DATA]" at bounding box center [532, 313] width 79 height 13
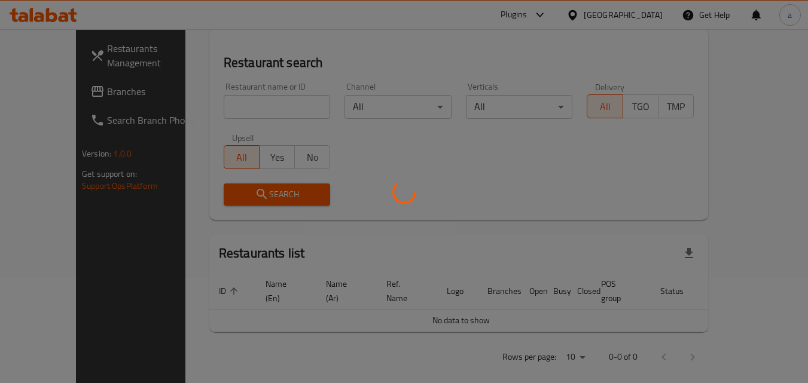
scroll to position [140, 0]
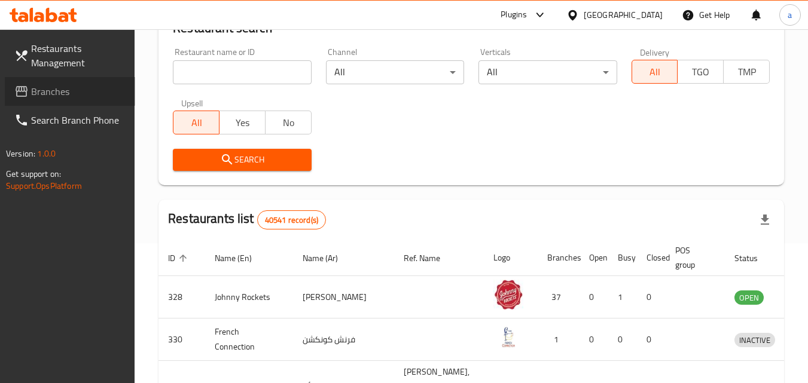
click at [93, 84] on link "Branches" at bounding box center [70, 91] width 130 height 29
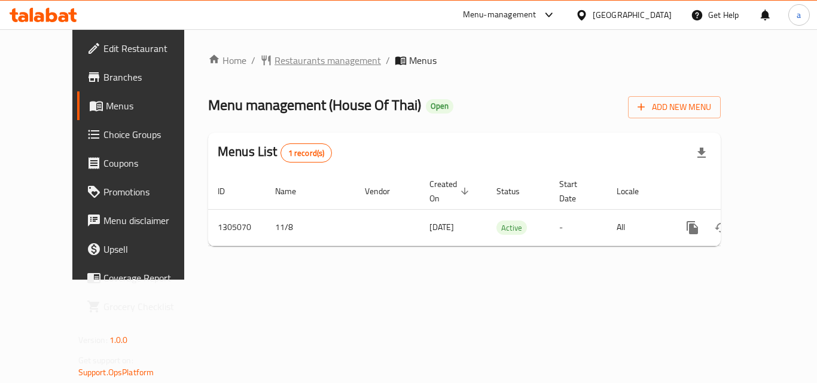
click at [274, 59] on span "Restaurants management" at bounding box center [327, 60] width 106 height 14
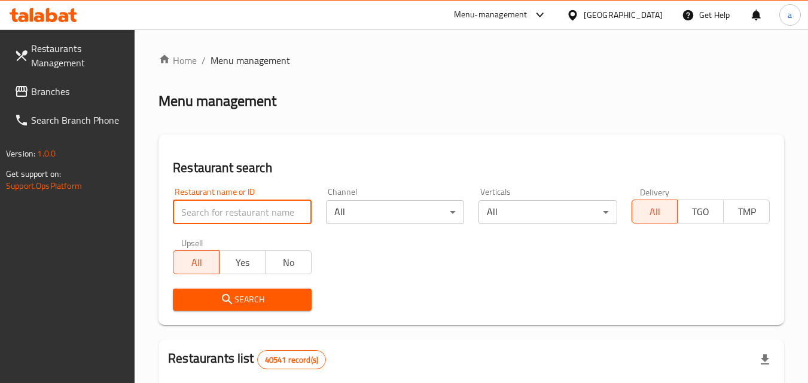
click at [228, 221] on input "search" at bounding box center [242, 212] width 138 height 24
paste input "703527"
type input "703527"
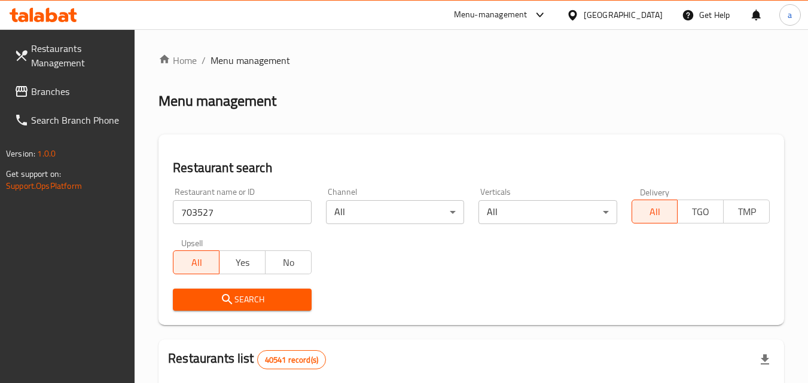
click at [234, 297] on icon "submit" at bounding box center [227, 299] width 14 height 14
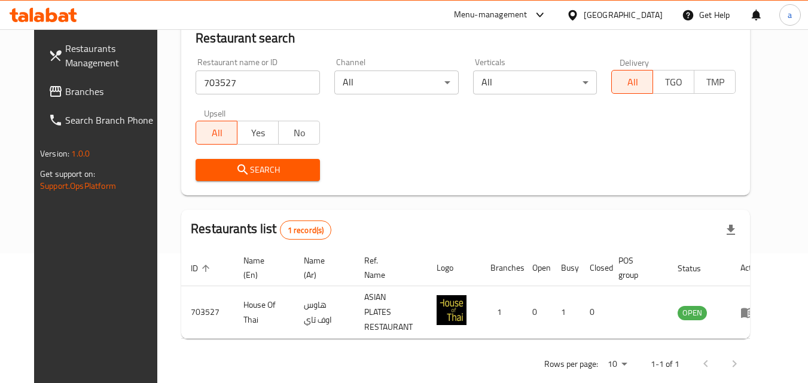
scroll to position [130, 0]
click at [65, 84] on span "Branches" at bounding box center [112, 91] width 94 height 14
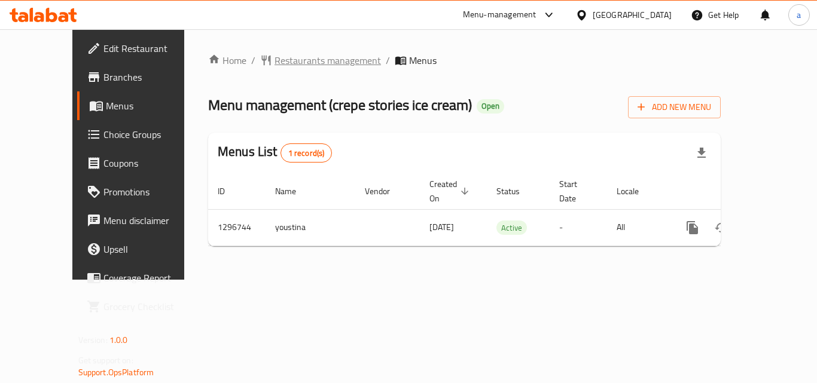
click at [276, 62] on span "Restaurants management" at bounding box center [327, 60] width 106 height 14
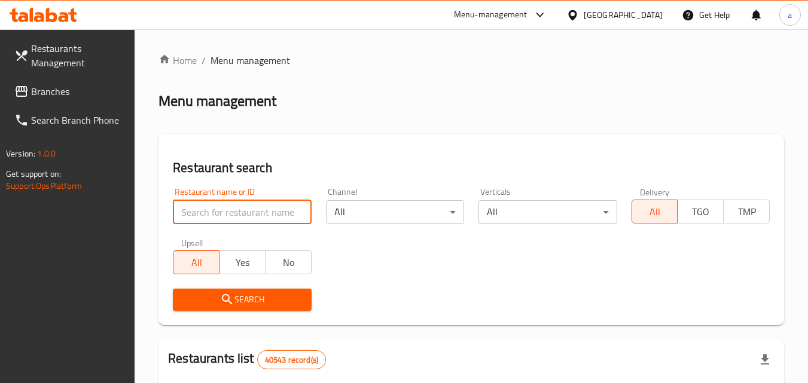
click at [247, 207] on input "search" at bounding box center [242, 212] width 138 height 24
paste input "699899"
type input "699899"
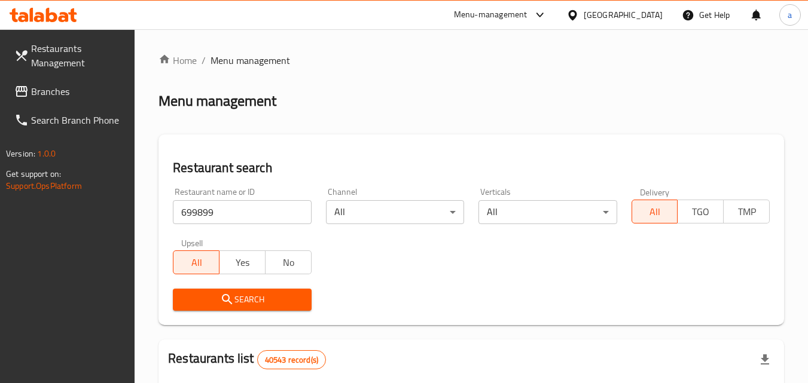
click at [255, 293] on span "Search" at bounding box center [241, 299] width 119 height 15
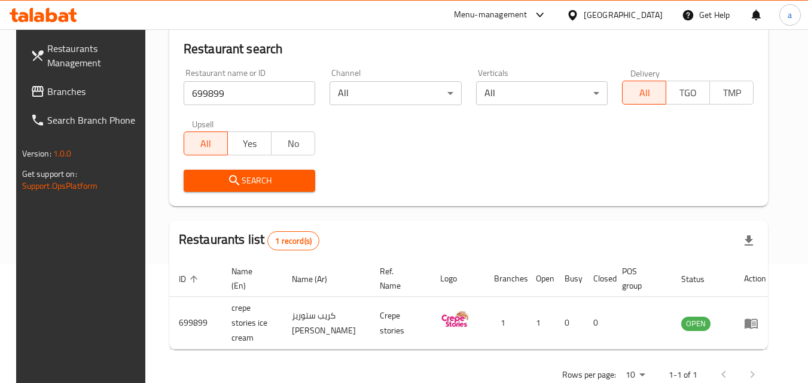
scroll to position [128, 0]
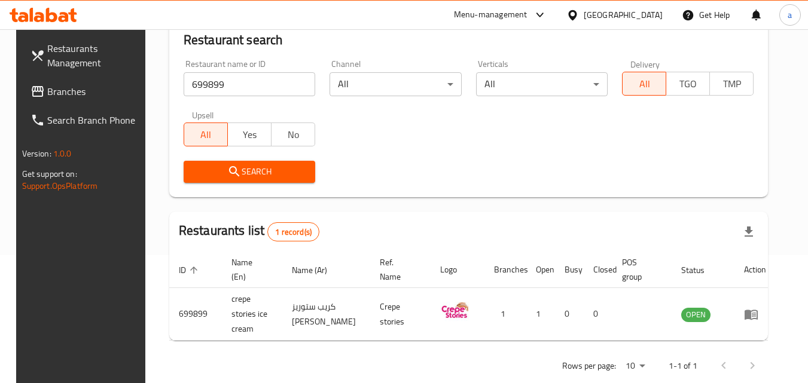
click at [60, 91] on span "Branches" at bounding box center [94, 91] width 94 height 14
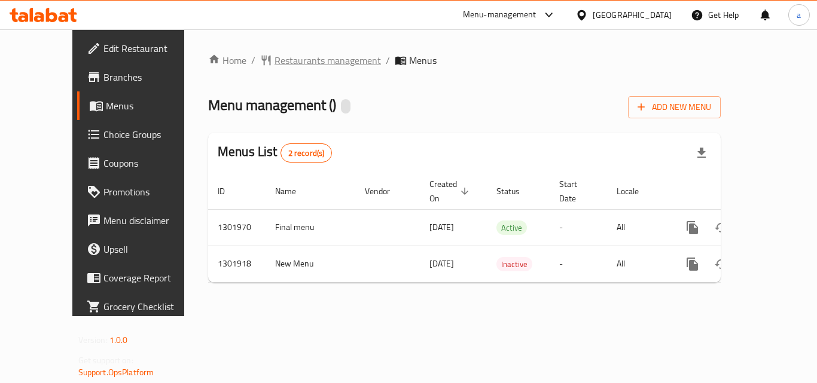
click at [282, 59] on span "Restaurants management" at bounding box center [327, 60] width 106 height 14
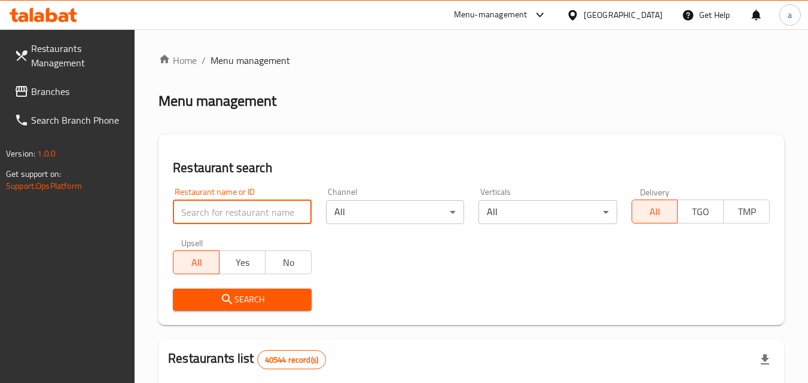
click at [223, 202] on input "search" at bounding box center [242, 212] width 138 height 24
paste input "702153"
type input "702153"
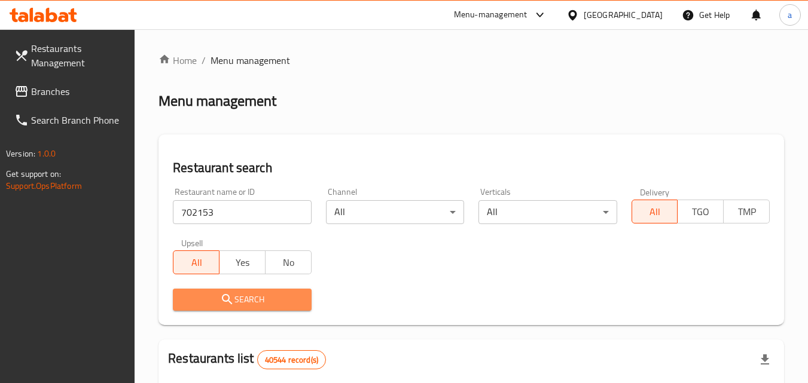
click at [228, 303] on icon "submit" at bounding box center [227, 299] width 14 height 14
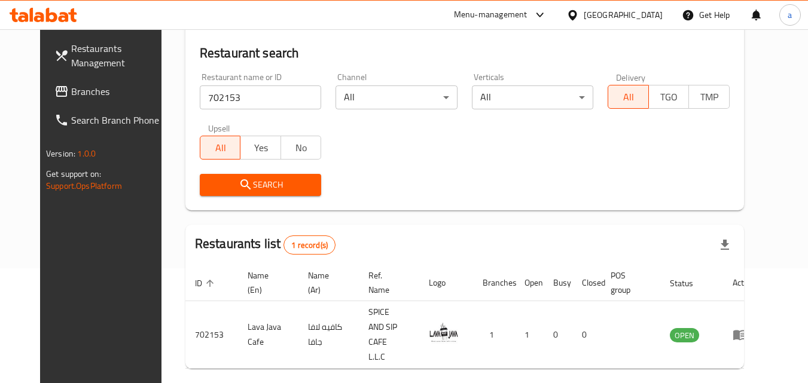
scroll to position [140, 0]
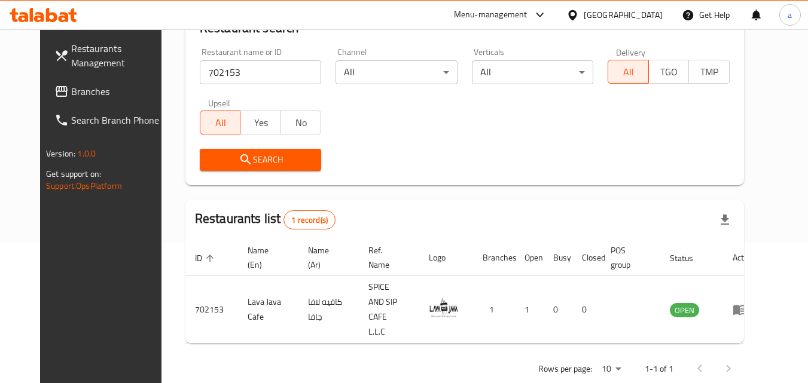
click at [71, 94] on span "Branches" at bounding box center [118, 91] width 94 height 14
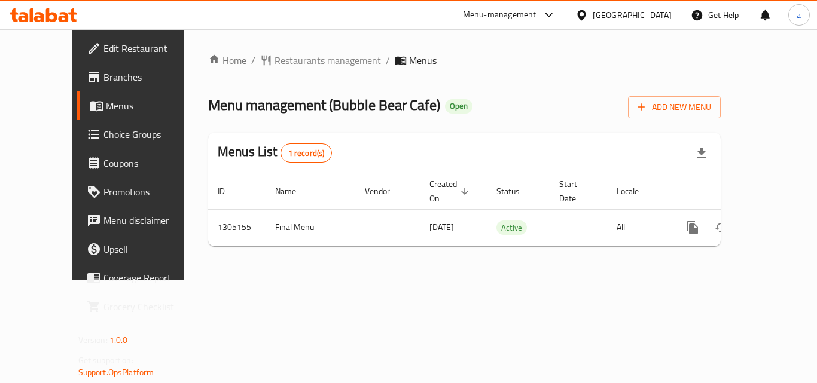
click at [274, 63] on span "Restaurants management" at bounding box center [327, 60] width 106 height 14
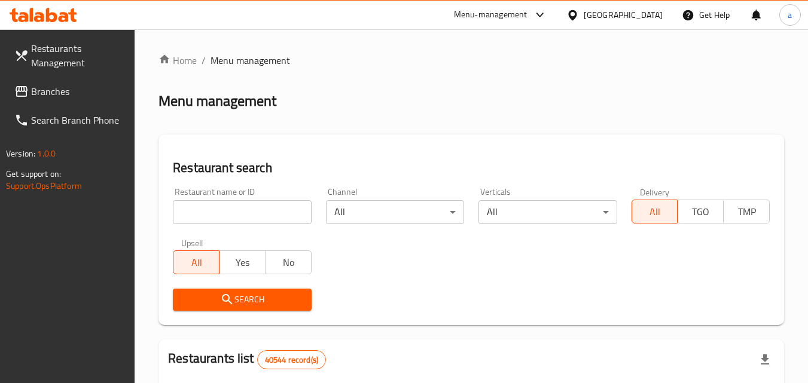
click at [260, 212] on input "search" at bounding box center [242, 212] width 138 height 24
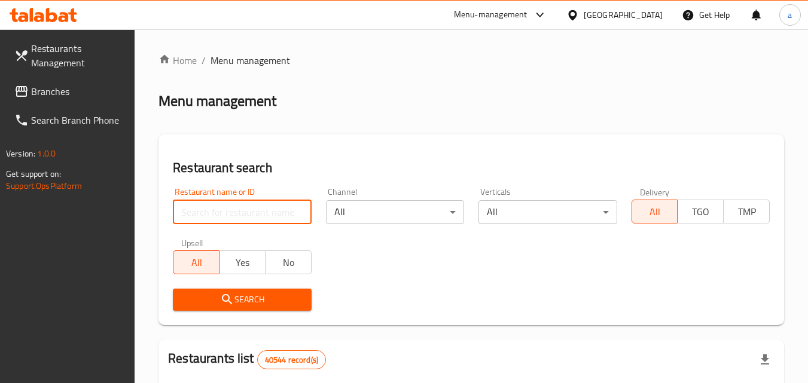
paste input "703485"
type input "703485"
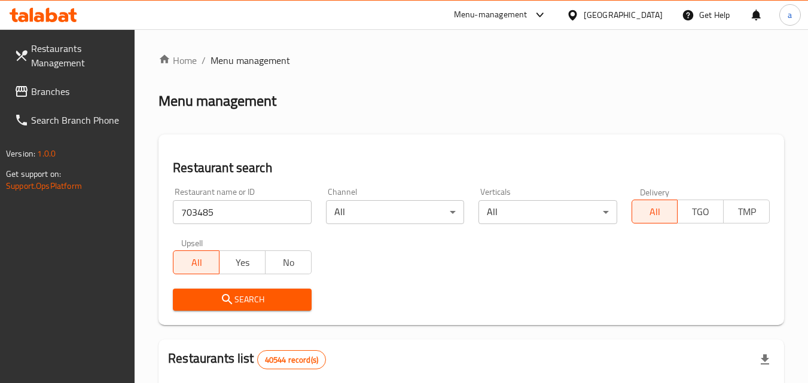
click at [291, 304] on span "Search" at bounding box center [241, 299] width 119 height 15
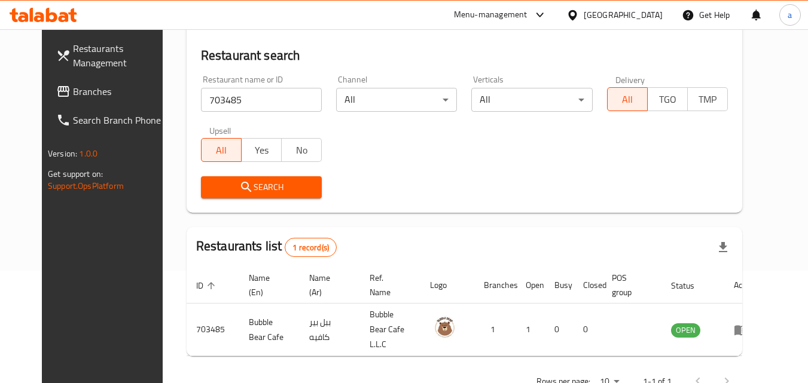
scroll to position [140, 0]
